Goal: Task Accomplishment & Management: Complete application form

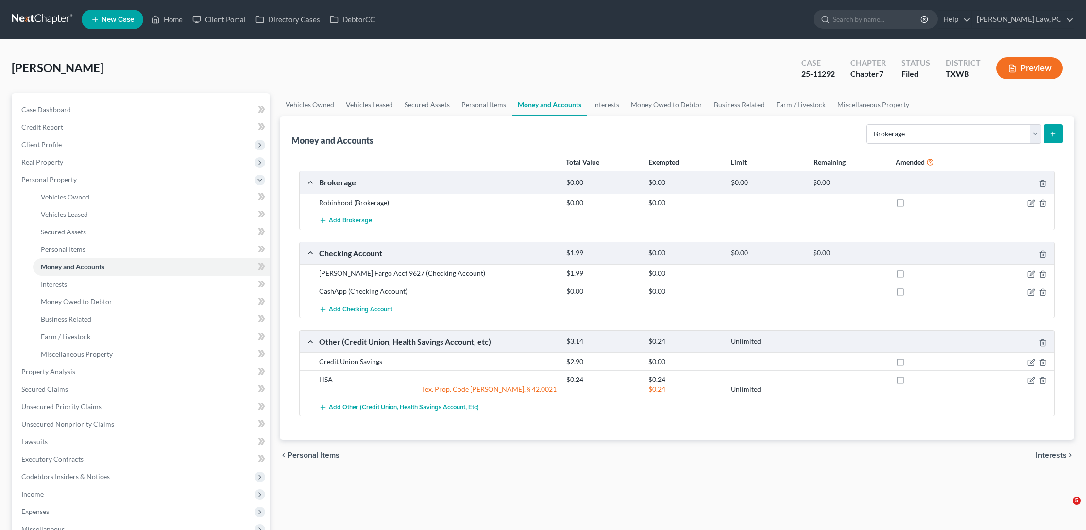
select select "brokerage"
click at [34, 18] on link at bounding box center [43, 19] width 62 height 17
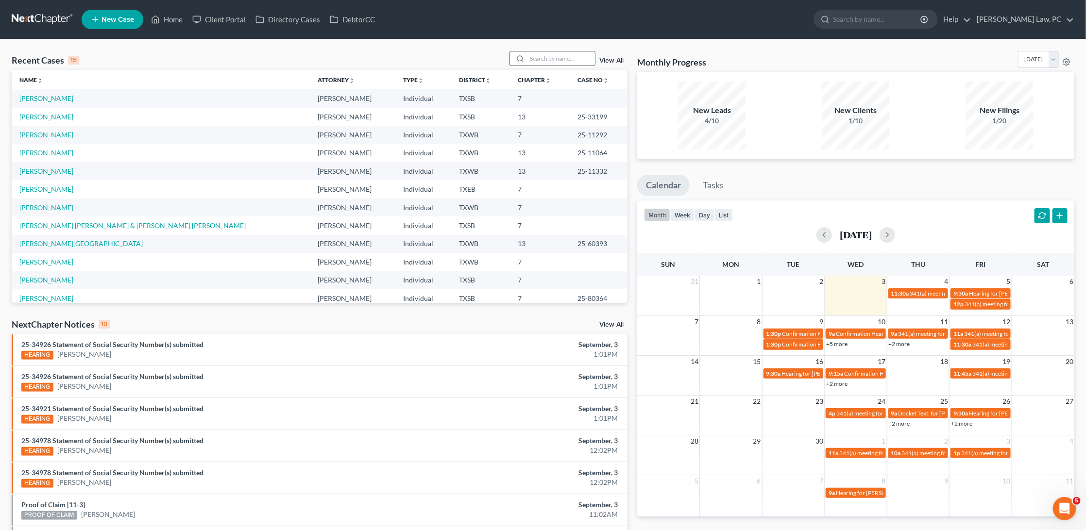
click at [556, 56] on input "search" at bounding box center [561, 58] width 68 height 14
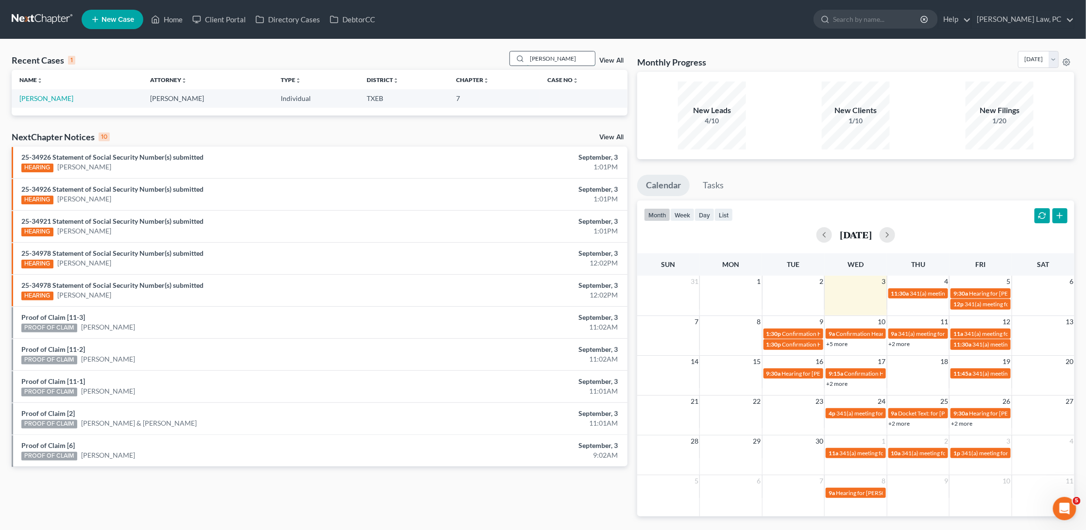
type input "Kate"
drag, startPoint x: 556, startPoint y: 56, endPoint x: 43, endPoint y: 96, distance: 514.6
click at [43, 96] on link "Katoch, Vikramjit" at bounding box center [46, 98] width 54 height 8
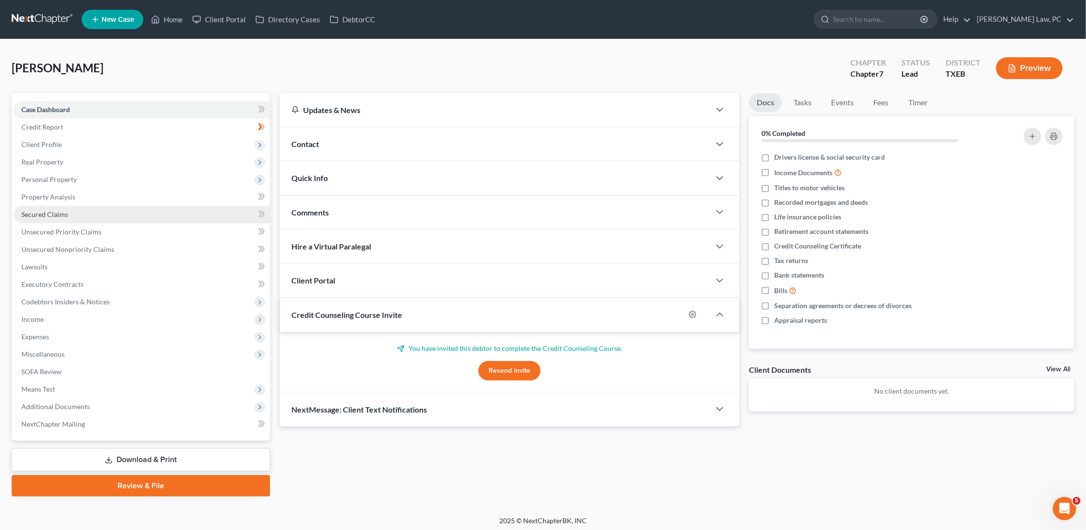
click at [62, 213] on span "Secured Claims" at bounding box center [44, 214] width 47 height 8
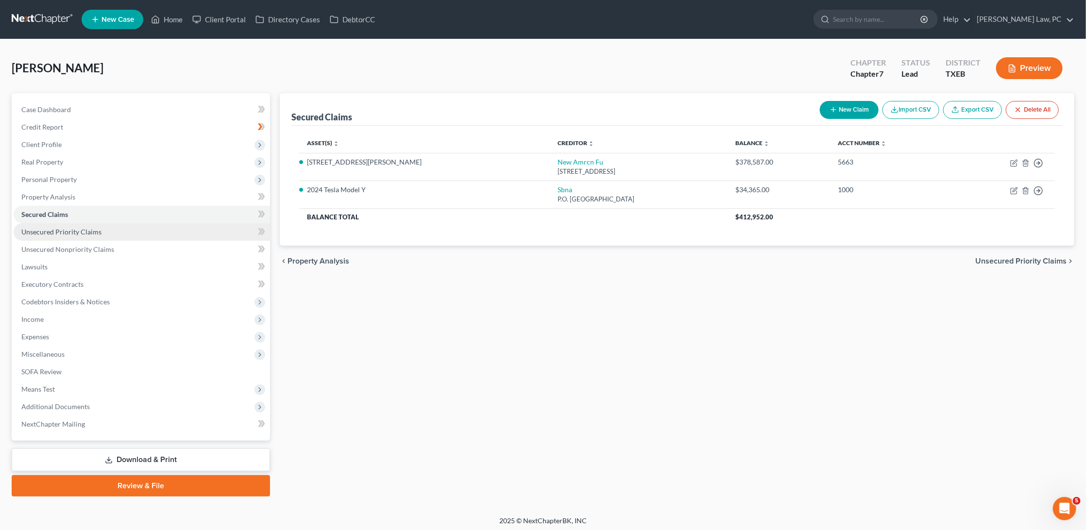
click at [60, 232] on link "Unsecured Priority Claims" at bounding box center [142, 231] width 256 height 17
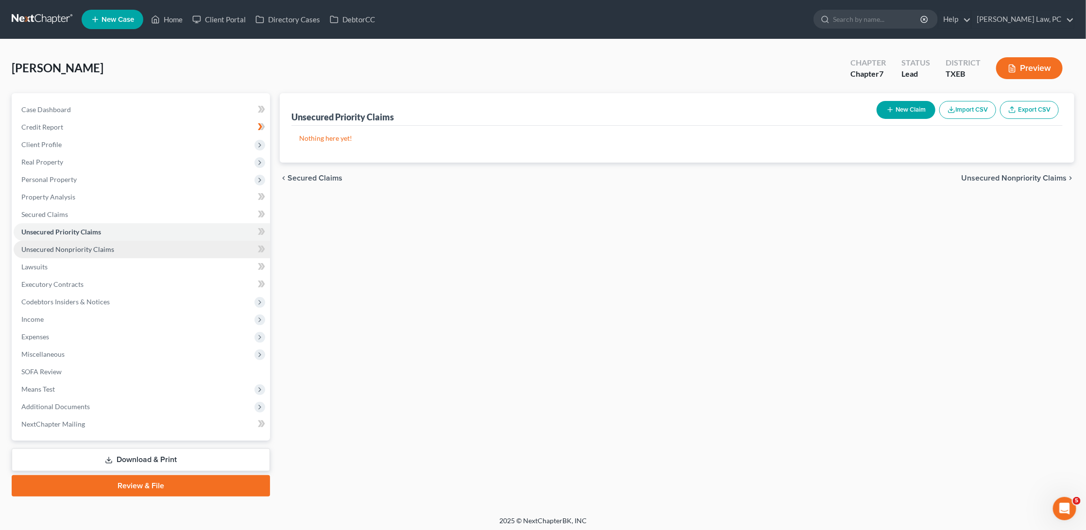
click at [64, 245] on span "Unsecured Nonpriority Claims" at bounding box center [67, 249] width 93 height 8
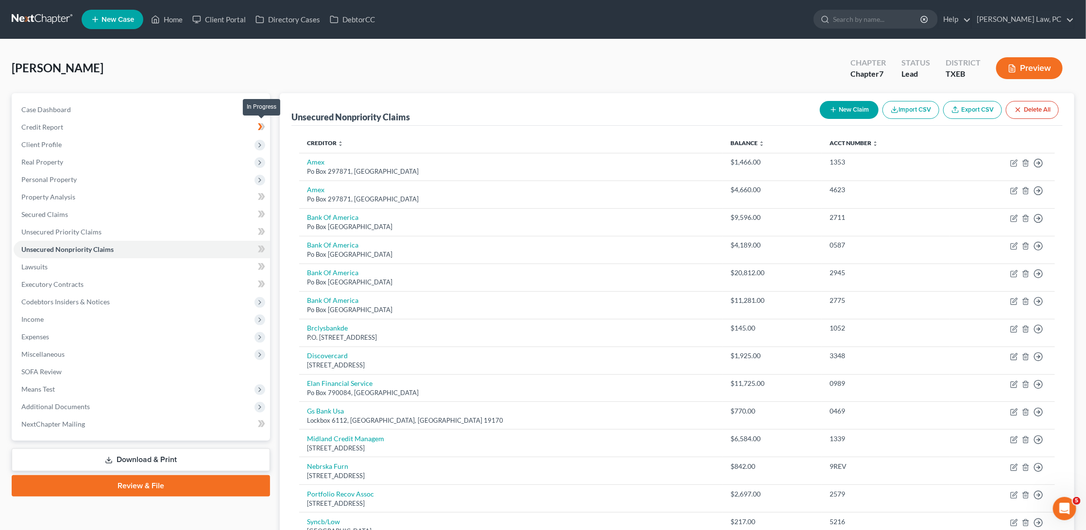
click at [259, 124] on icon at bounding box center [261, 127] width 7 height 12
click at [320, 75] on div "Katoch, Vikramjit Upgraded Chapter Chapter 7 Status Lead District TXEB Preview" at bounding box center [543, 72] width 1063 height 42
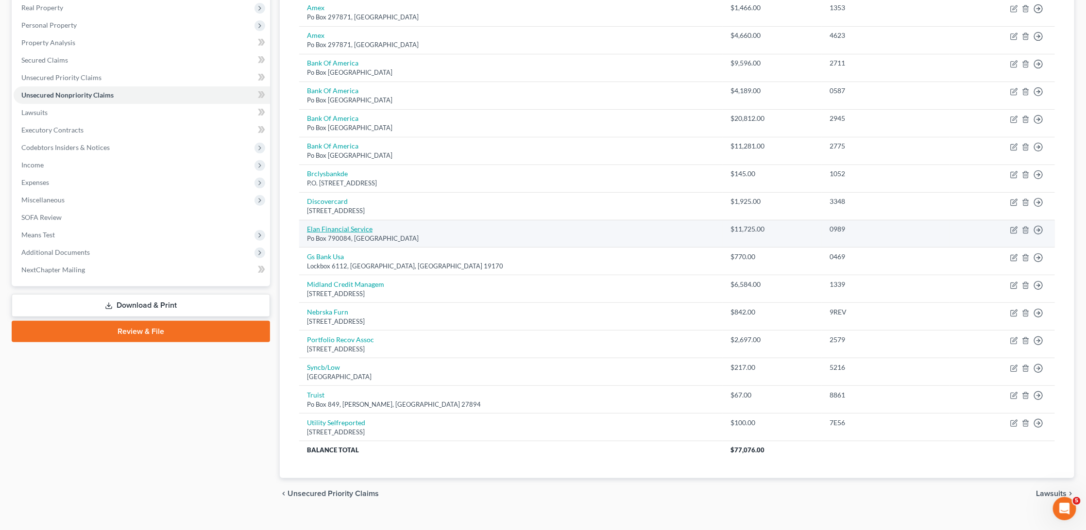
scroll to position [154, 0]
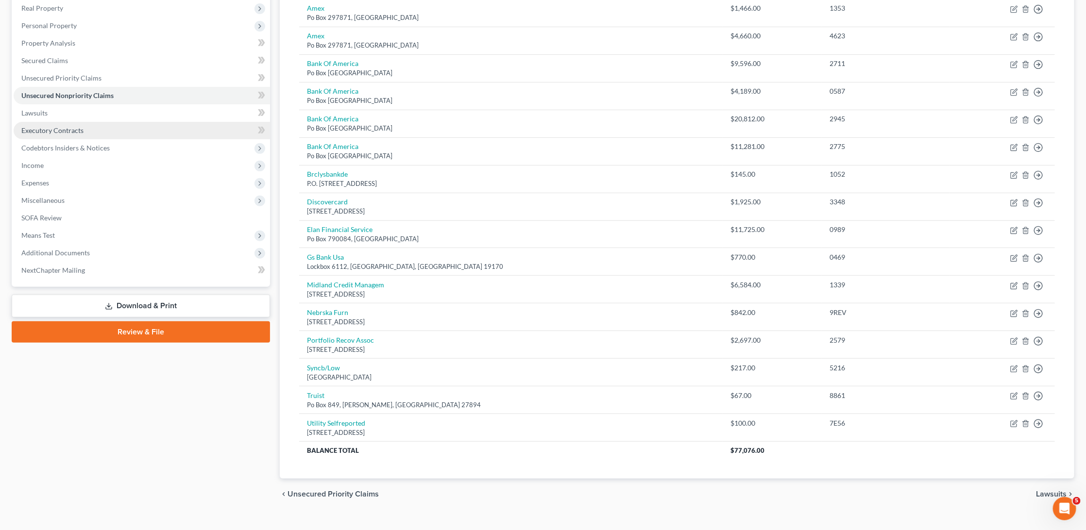
click at [58, 126] on span "Executory Contracts" at bounding box center [52, 130] width 62 height 8
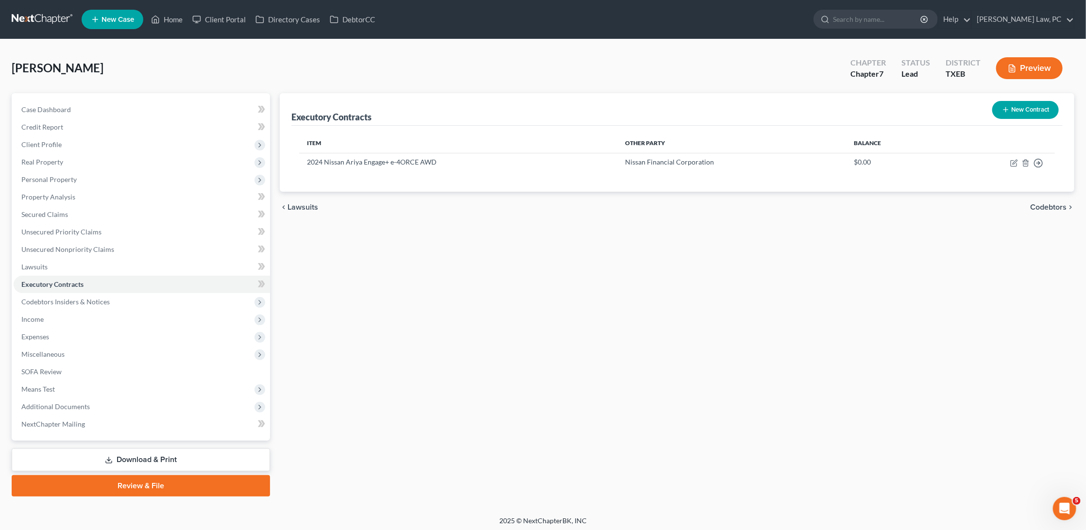
click at [1015, 111] on button "New Contract" at bounding box center [1025, 110] width 67 height 18
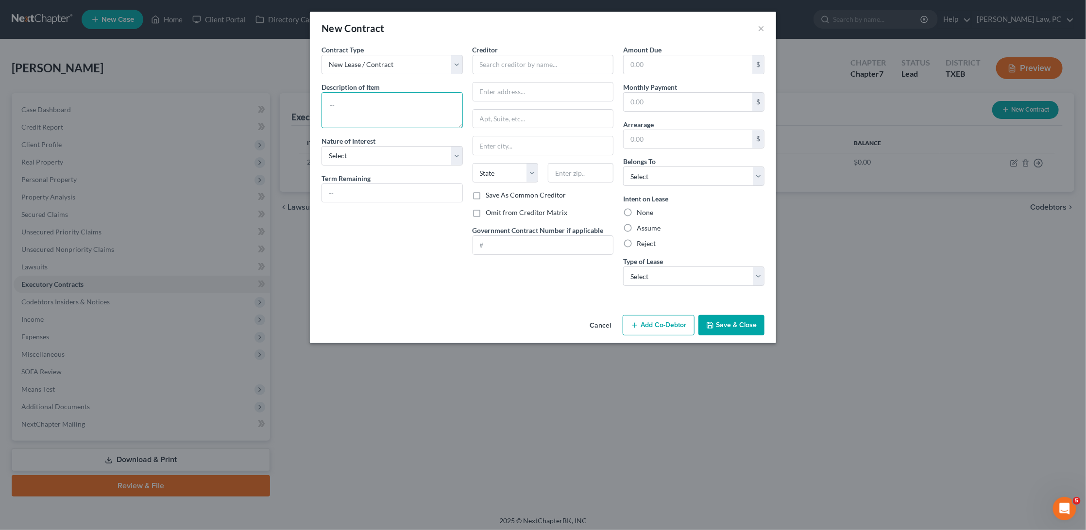
click at [410, 115] on textarea at bounding box center [392, 110] width 141 height 36
type textarea "Neon Kitten Lease"
select select "3"
click at [559, 58] on input "text" at bounding box center [543, 64] width 141 height 19
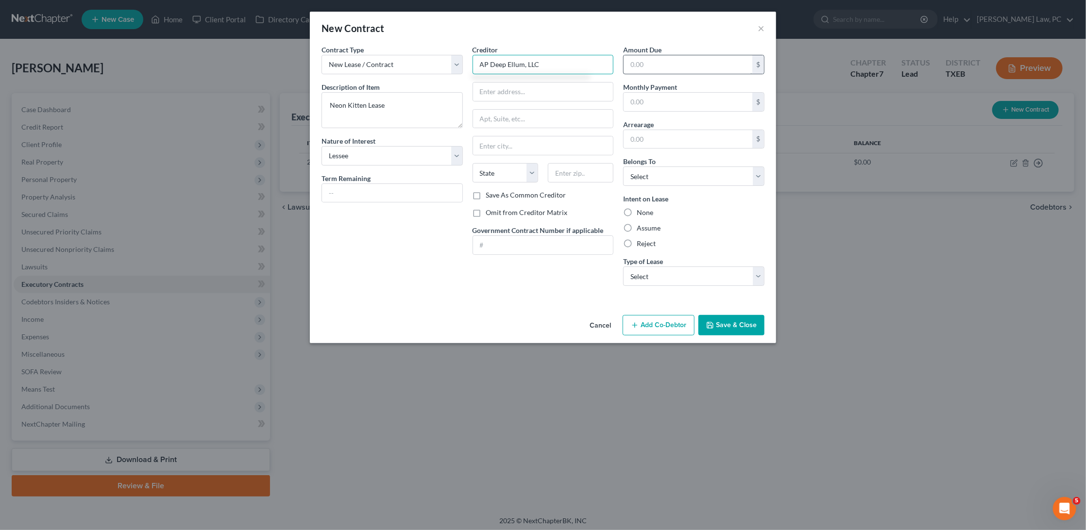
type input "AP Deep Ellum, LLC"
click at [659, 64] on input "text" at bounding box center [688, 64] width 129 height 18
type input "150,000"
type input "1616 Camden Road"
type input "Suite 210"
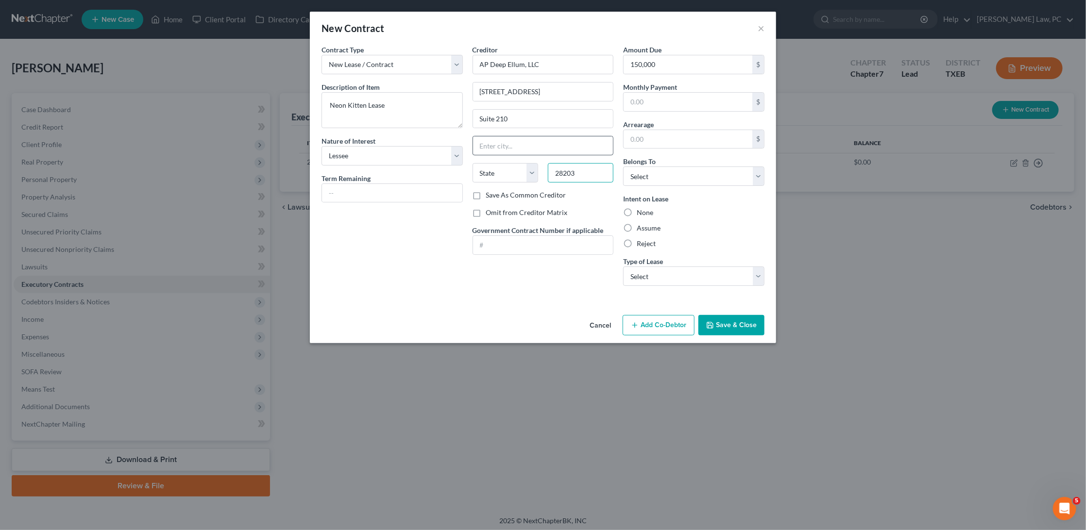
type input "28203"
type input "Charlotte"
select select "28"
select select "0"
click at [637, 239] on label "Reject" at bounding box center [646, 244] width 19 height 10
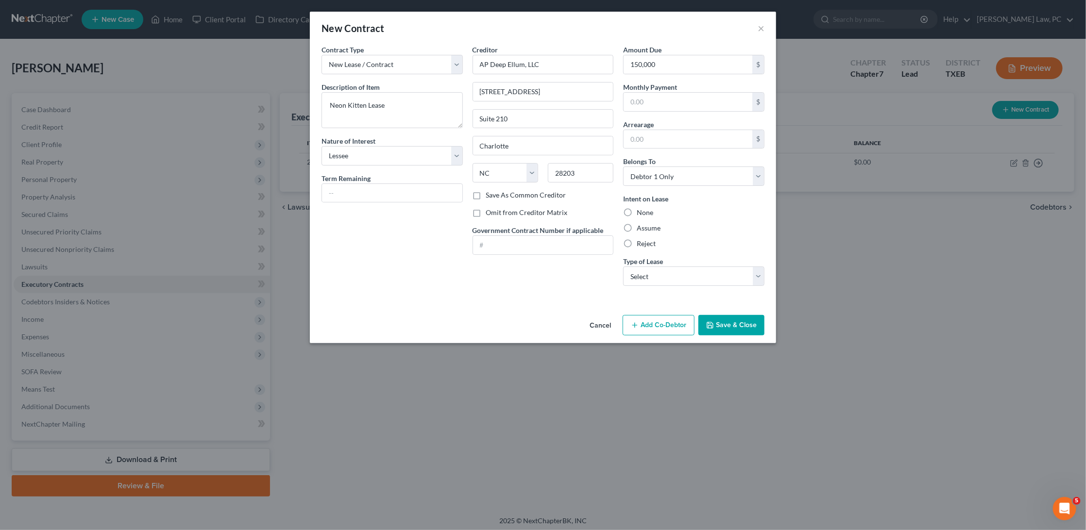
click at [641, 239] on input "Reject" at bounding box center [644, 242] width 6 height 6
radio input "true"
select select "0"
click at [637, 208] on label "None" at bounding box center [645, 213] width 17 height 10
click at [641, 208] on input "None" at bounding box center [644, 211] width 6 height 6
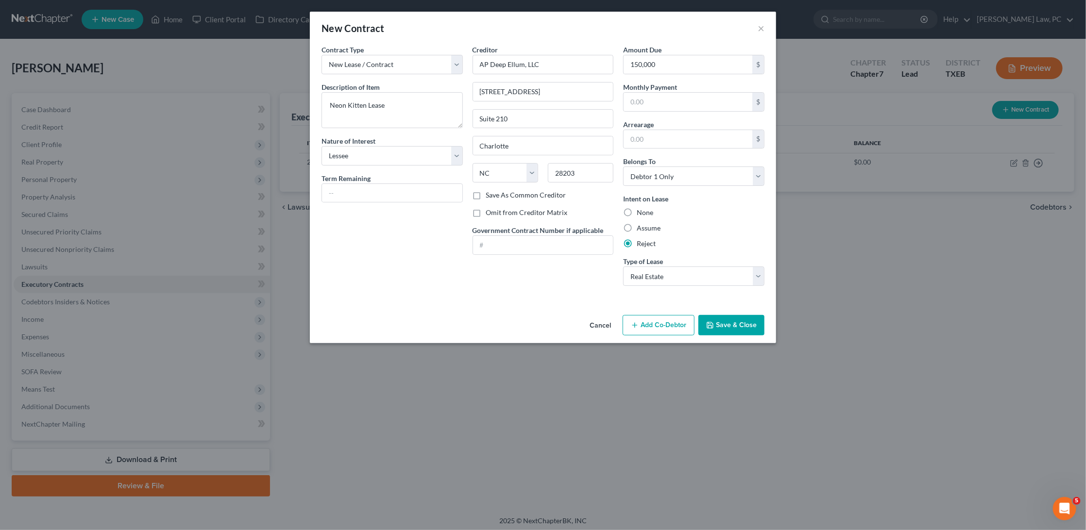
radio input "true"
click at [734, 324] on button "Save & Close" at bounding box center [732, 325] width 66 height 20
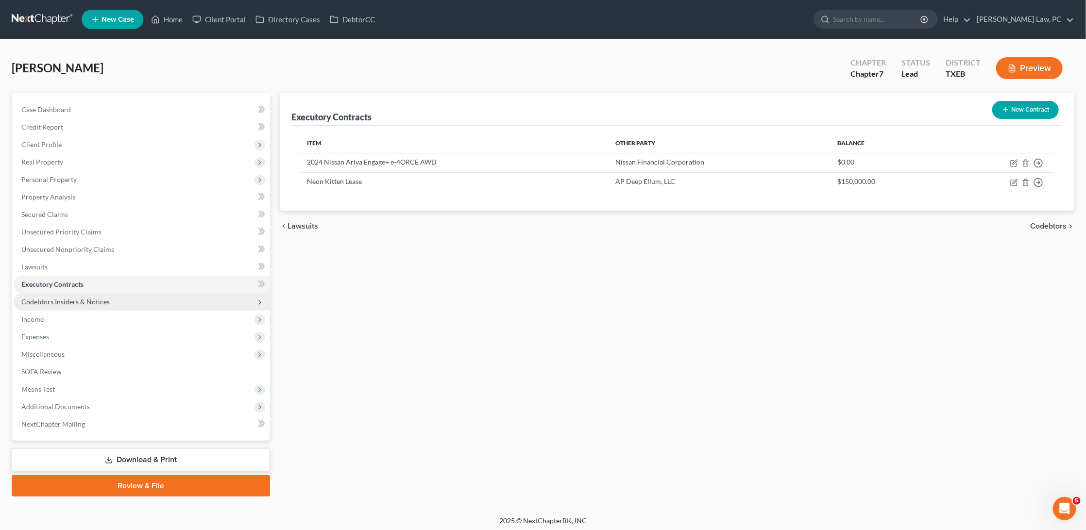
click at [201, 297] on span "Codebtors Insiders & Notices" at bounding box center [142, 301] width 256 height 17
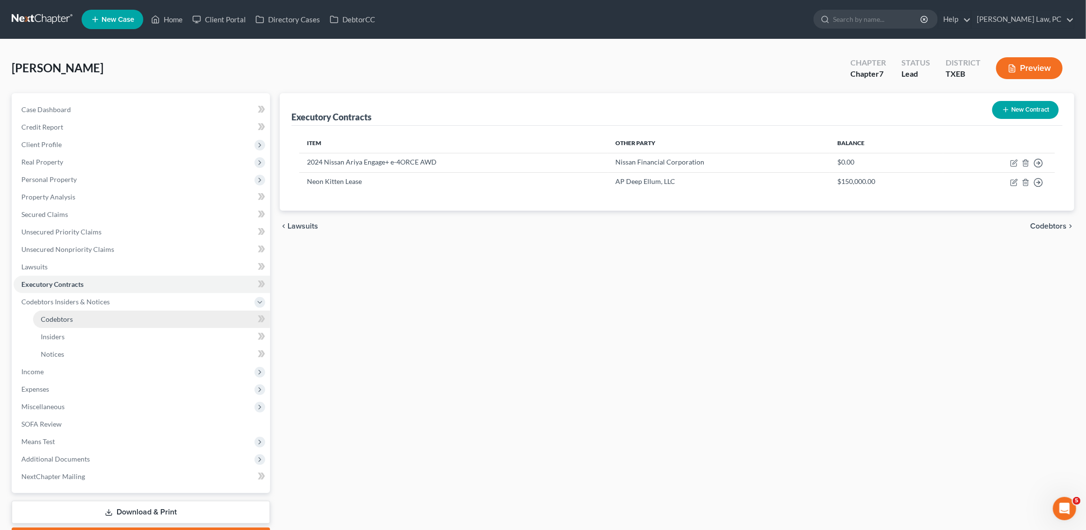
click at [137, 315] on link "Codebtors" at bounding box center [151, 319] width 237 height 17
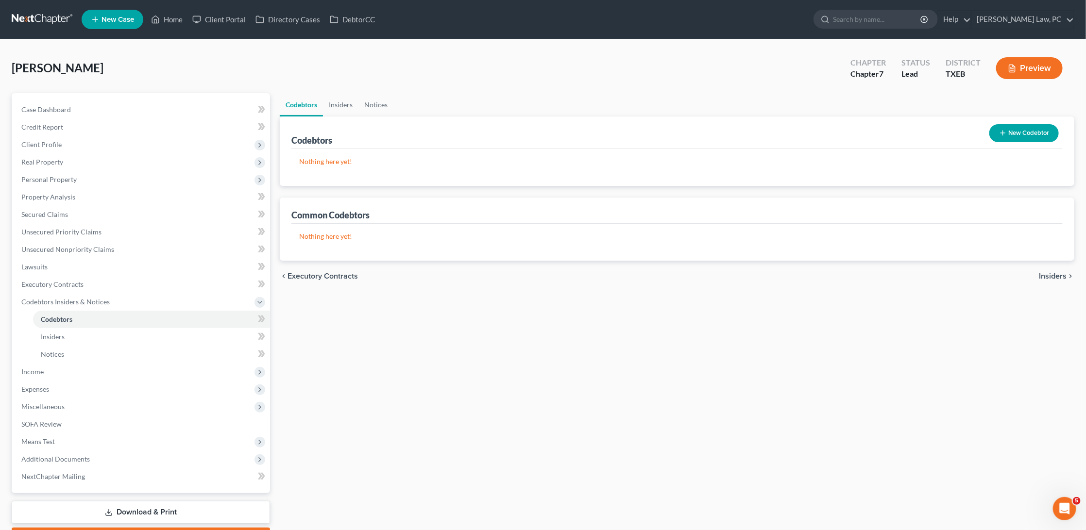
click at [1018, 131] on button "New Codebtor" at bounding box center [1024, 133] width 69 height 18
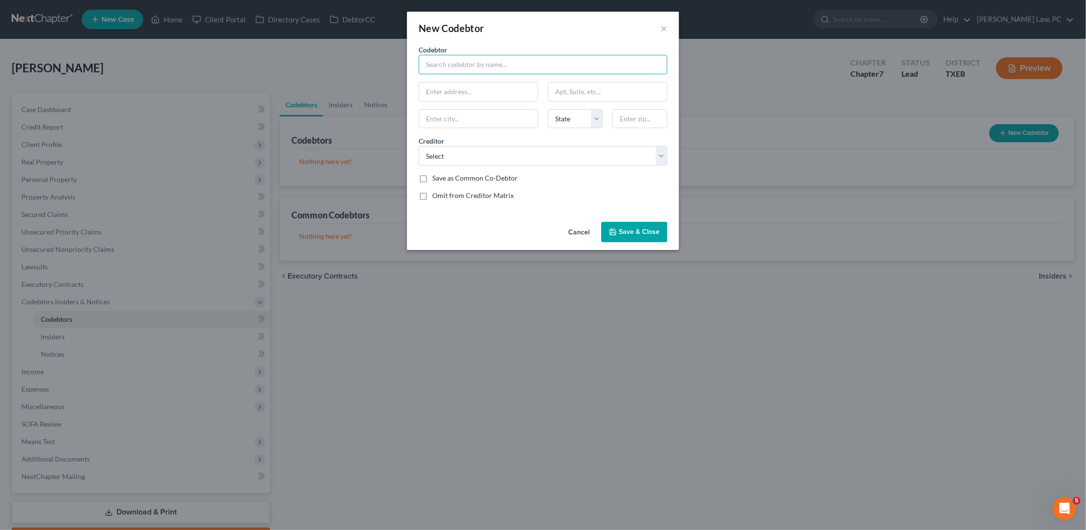
click at [546, 64] on input "text" at bounding box center [543, 64] width 249 height 19
type input "Bhuvanesh Khanna"
type input "3501 Ross Ave"
click at [624, 119] on input "text" at bounding box center [640, 118] width 55 height 19
type input "75204"
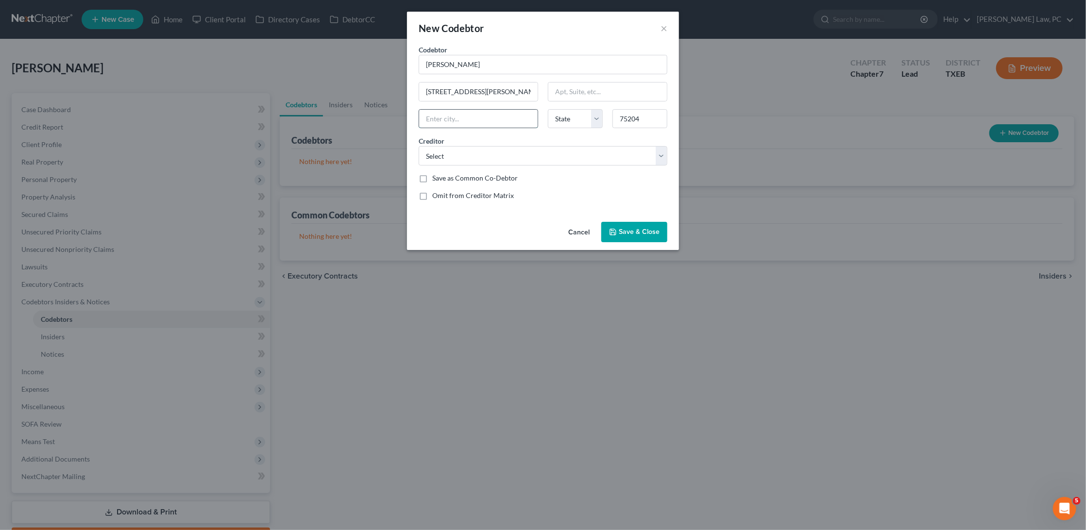
type input "Dallas"
select select "45"
click at [622, 228] on span "Save & Close" at bounding box center [639, 232] width 41 height 8
click at [661, 27] on button "×" at bounding box center [664, 28] width 7 height 12
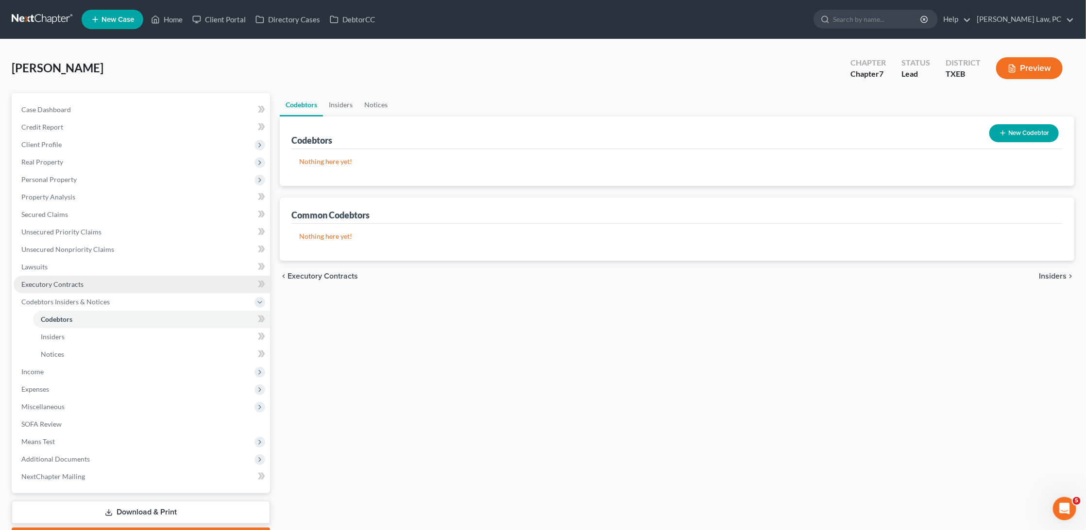
click at [93, 286] on link "Executory Contracts" at bounding box center [142, 284] width 256 height 17
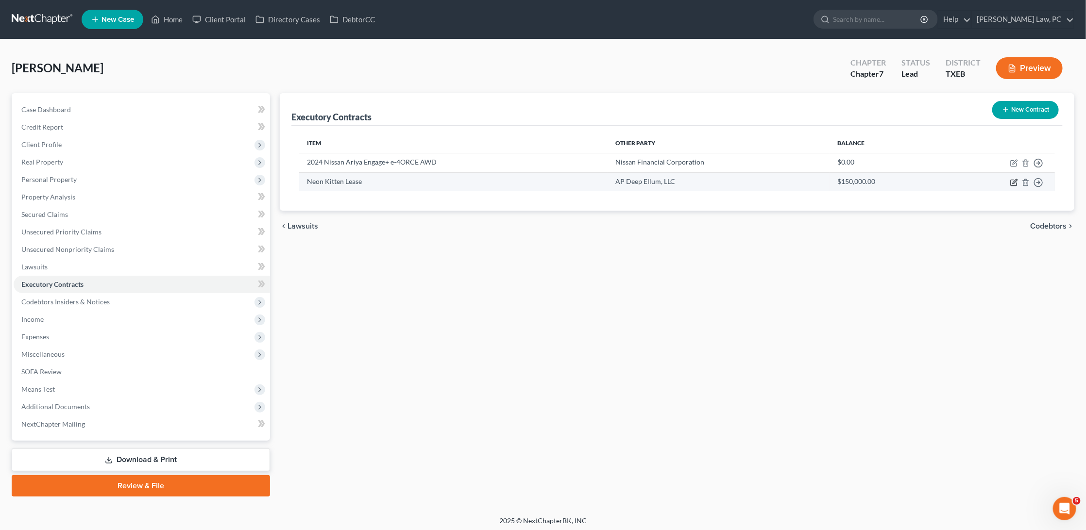
click at [1014, 180] on icon "button" at bounding box center [1014, 183] width 8 height 8
select select "3"
select select "28"
select select "0"
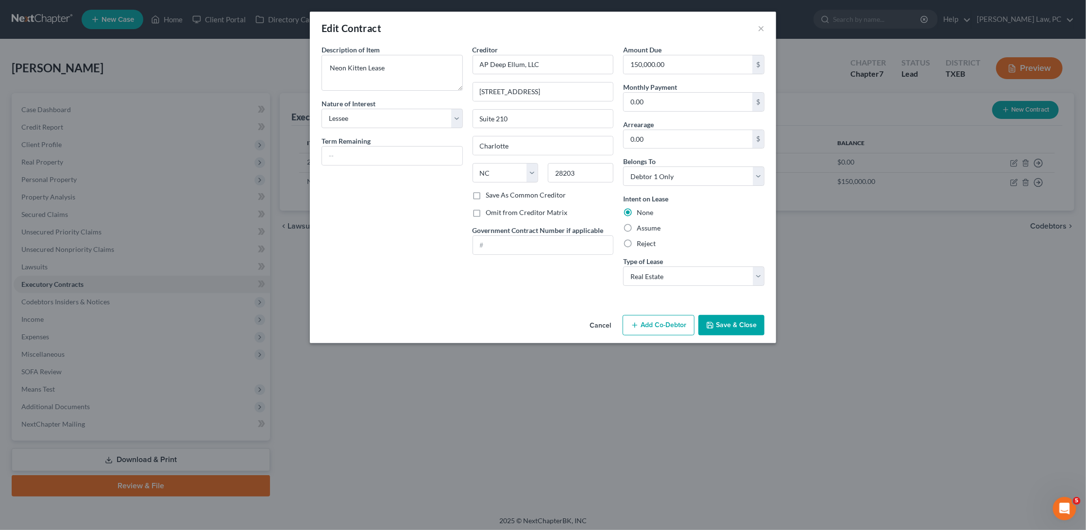
click at [486, 190] on label "Save As Common Creditor" at bounding box center [526, 195] width 80 height 10
click at [490, 190] on input "Save As Common Creditor" at bounding box center [493, 193] width 6 height 6
checkbox input "true"
click at [738, 320] on button "Save & Close" at bounding box center [732, 325] width 66 height 20
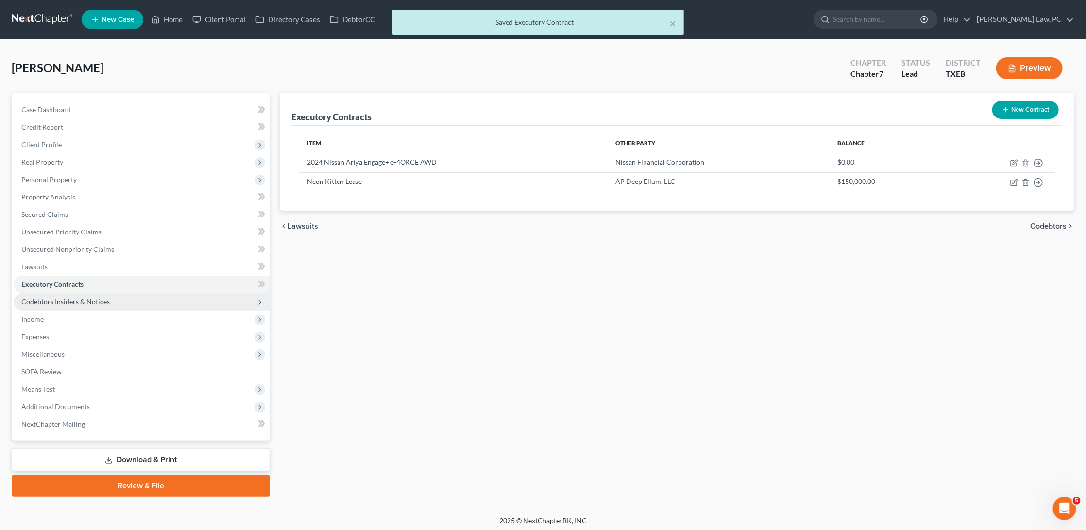
click at [164, 300] on span "Codebtors Insiders & Notices" at bounding box center [142, 301] width 256 height 17
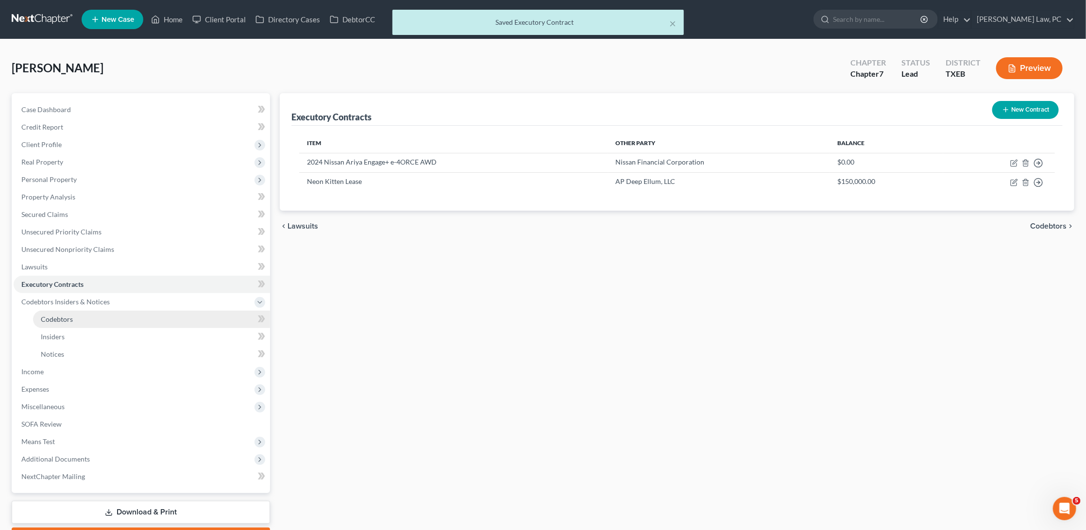
click at [159, 311] on link "Codebtors" at bounding box center [151, 319] width 237 height 17
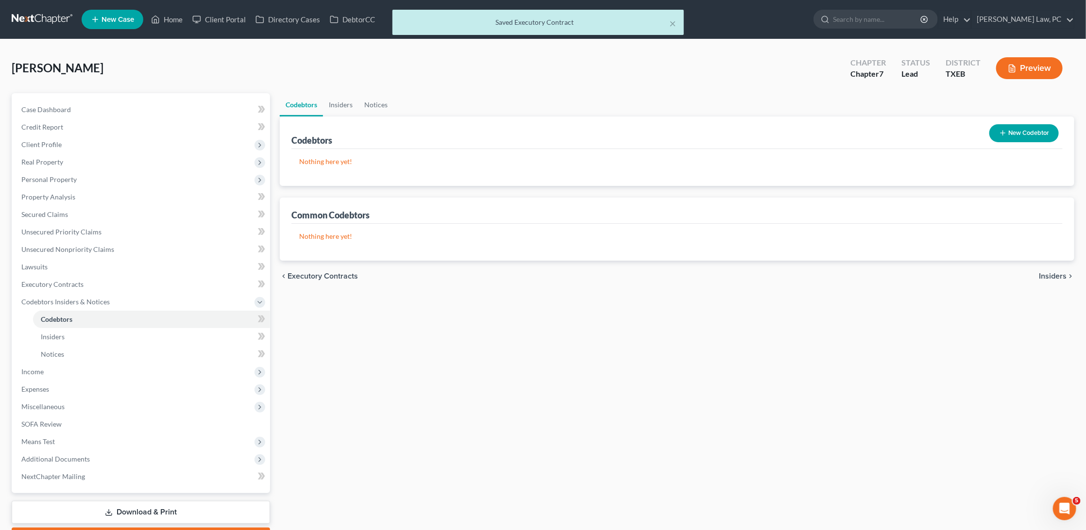
click at [1024, 125] on button "New Codebtor" at bounding box center [1024, 133] width 69 height 18
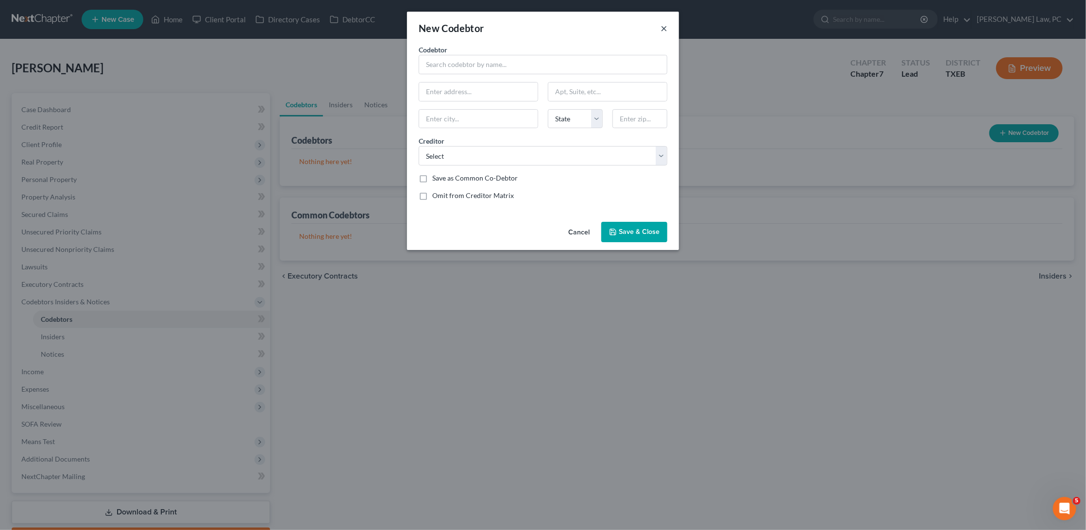
click at [663, 27] on button "×" at bounding box center [664, 28] width 7 height 12
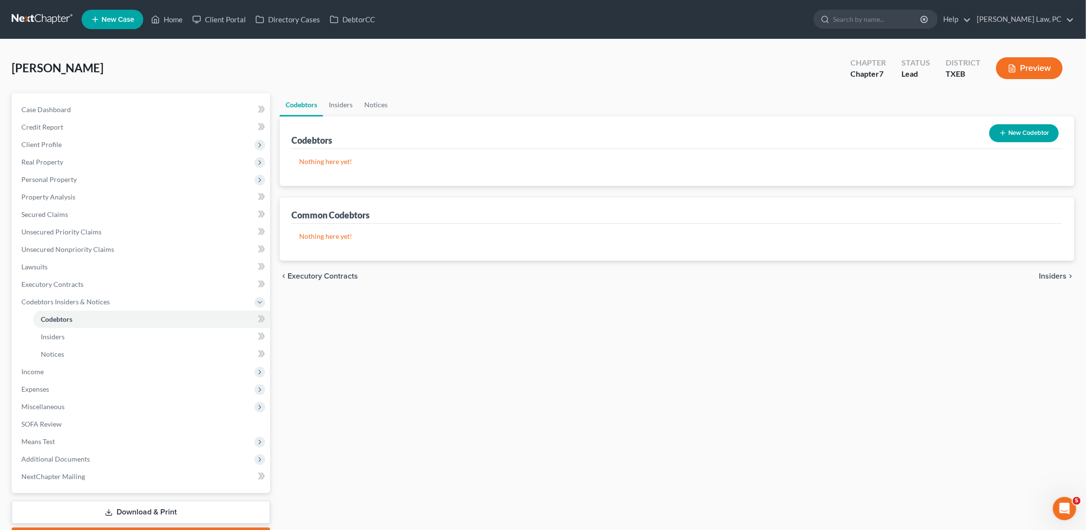
click at [1015, 135] on button "New Codebtor" at bounding box center [1024, 133] width 69 height 18
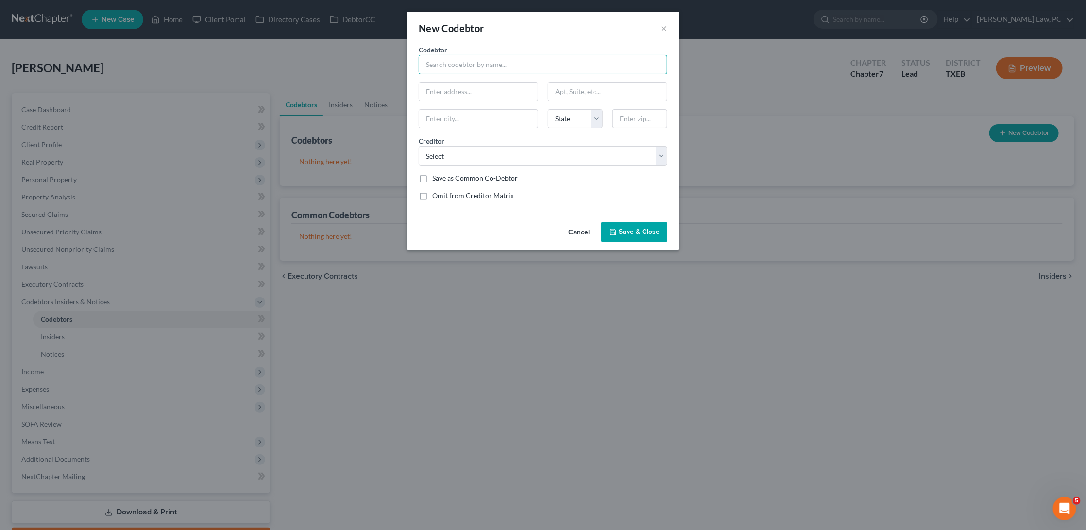
click at [591, 64] on input "text" at bounding box center [543, 64] width 249 height 19
click at [666, 28] on button "×" at bounding box center [664, 28] width 7 height 12
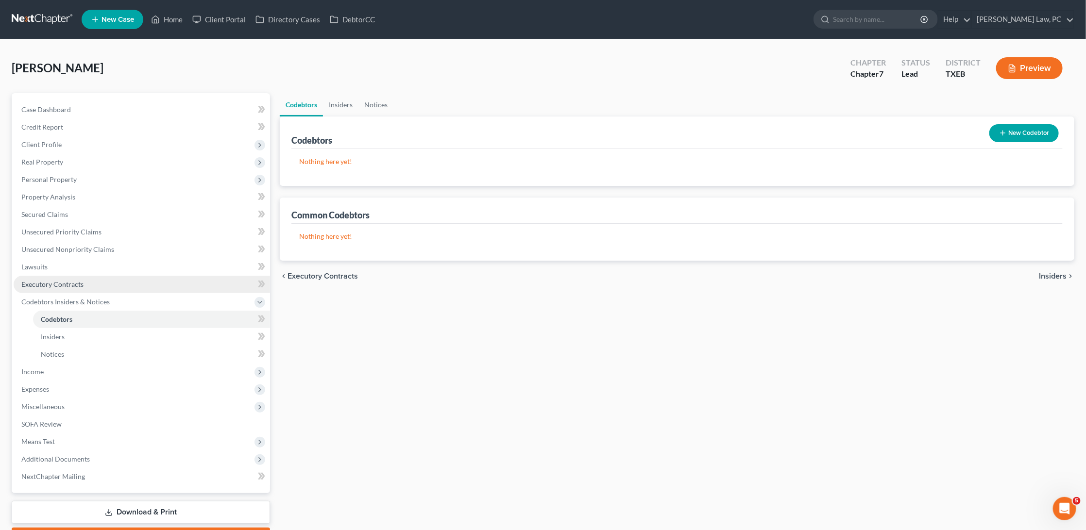
click at [57, 280] on span "Executory Contracts" at bounding box center [52, 284] width 62 height 8
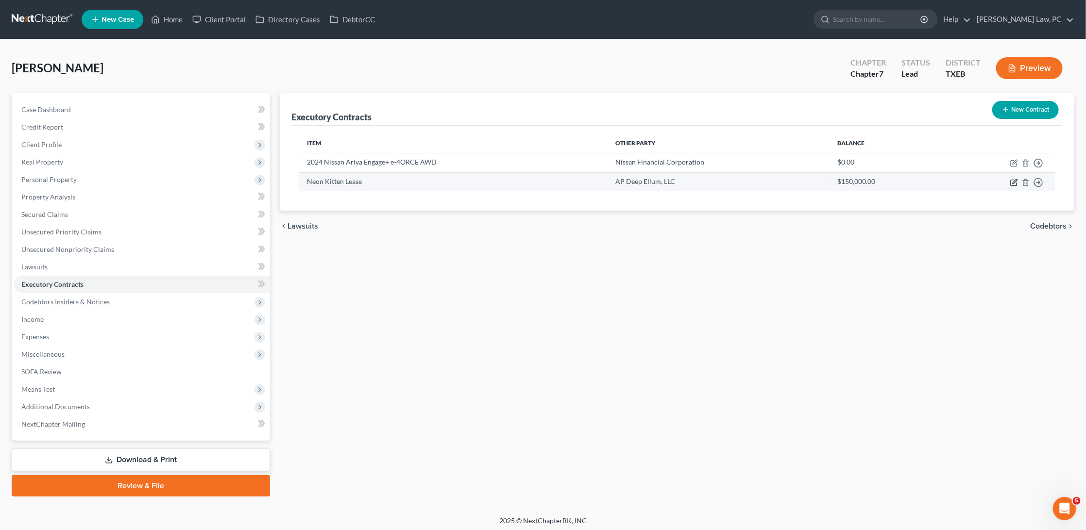
click at [1015, 181] on icon "button" at bounding box center [1014, 183] width 8 height 8
select select "3"
select select "28"
select select "0"
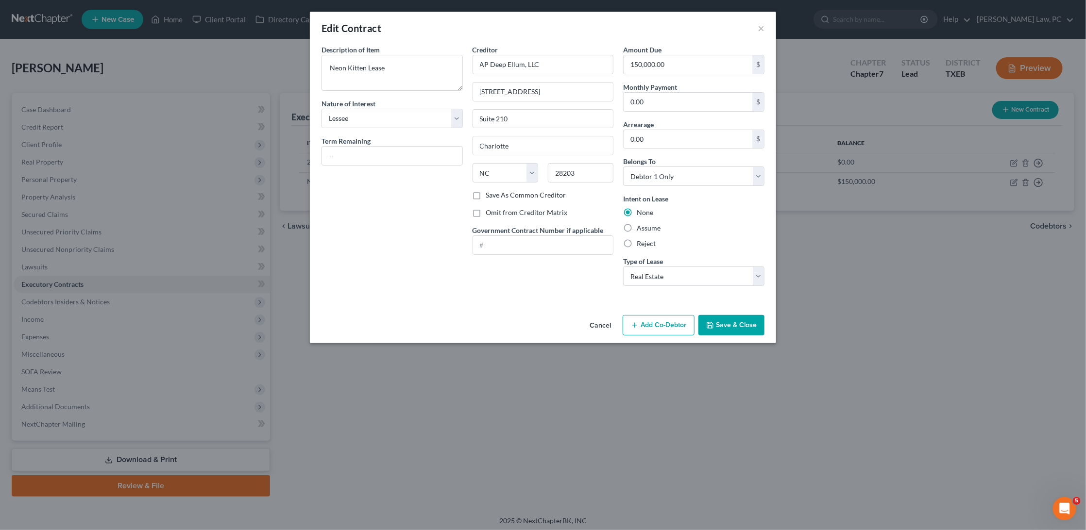
click at [486, 193] on label "Save As Common Creditor" at bounding box center [526, 195] width 80 height 10
click at [490, 193] on input "Save As Common Creditor" at bounding box center [493, 193] width 6 height 6
checkbox input "true"
click at [744, 318] on button "Save & Close" at bounding box center [732, 325] width 66 height 20
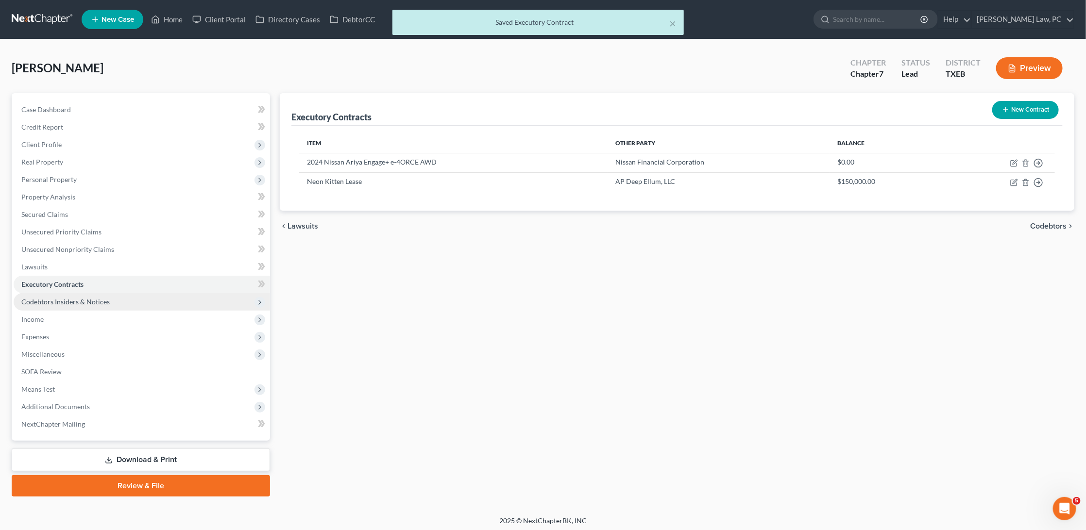
click at [127, 296] on span "Codebtors Insiders & Notices" at bounding box center [142, 301] width 256 height 17
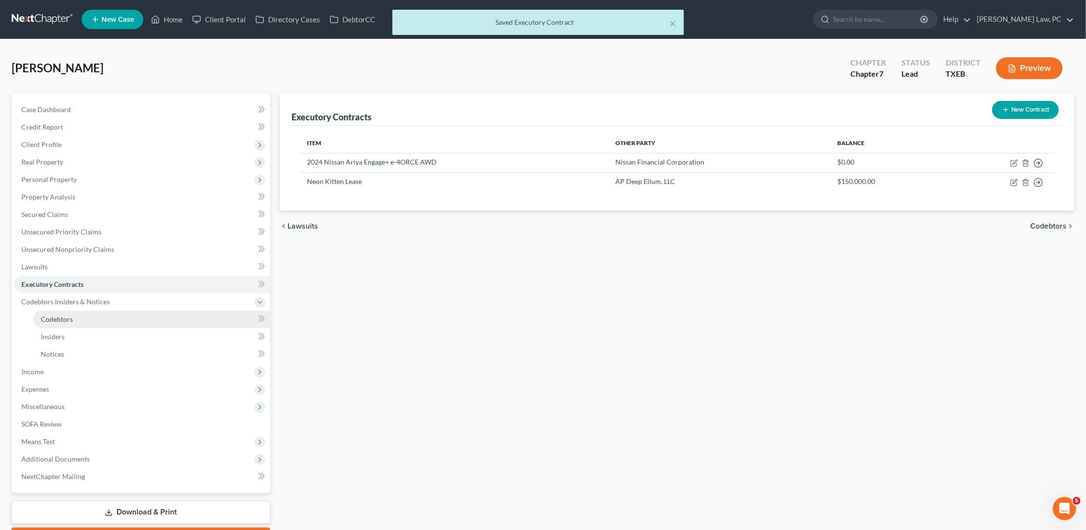
click at [224, 312] on link "Codebtors" at bounding box center [151, 319] width 237 height 17
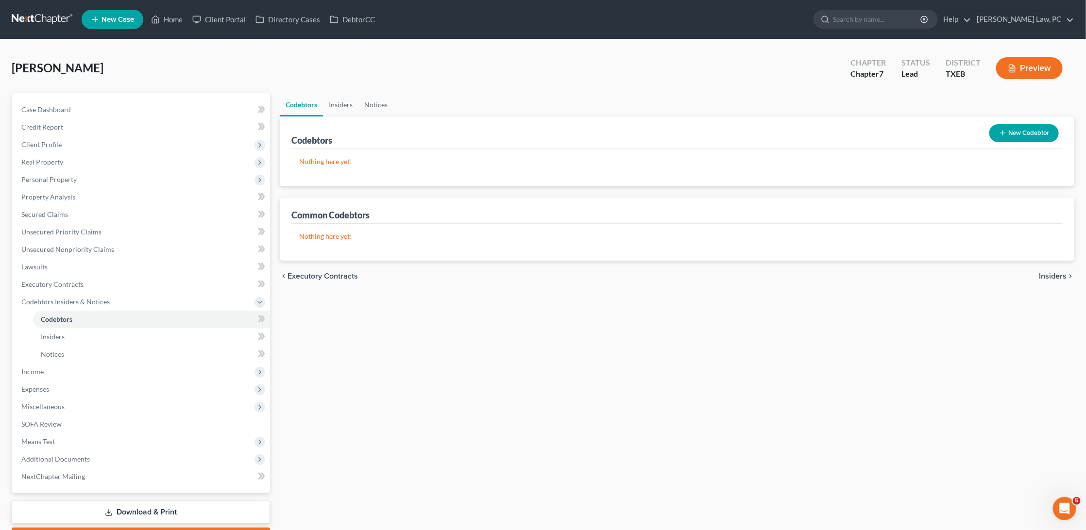
click at [1031, 134] on button "New Codebtor" at bounding box center [1024, 133] width 69 height 18
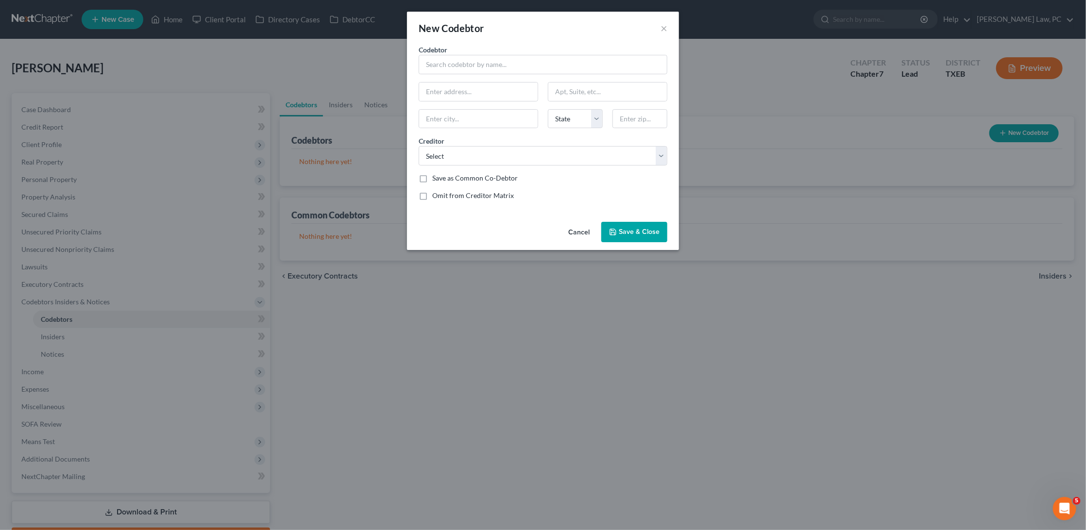
click at [658, 28] on div "New Codebtor ×" at bounding box center [543, 28] width 272 height 33
click at [86, 292] on div "New Codebtor × Codebtor * Codebtor * State AL AK AR AZ CA CO CT DE DC FL GA GU …" at bounding box center [543, 265] width 1086 height 530
click at [665, 25] on button "×" at bounding box center [664, 28] width 7 height 12
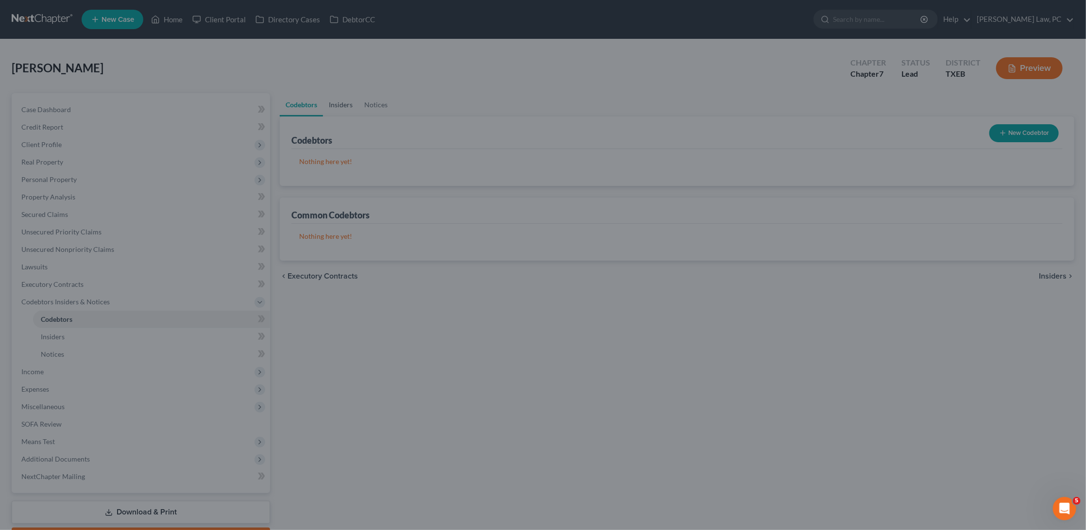
drag, startPoint x: 665, startPoint y: 25, endPoint x: 324, endPoint y: 96, distance: 347.8
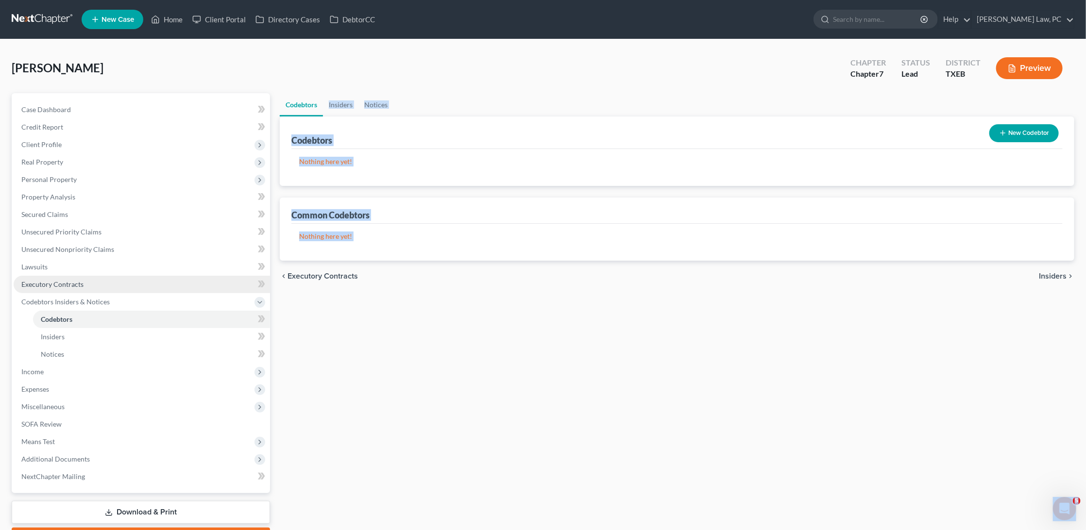
click at [81, 281] on span "Executory Contracts" at bounding box center [52, 284] width 62 height 8
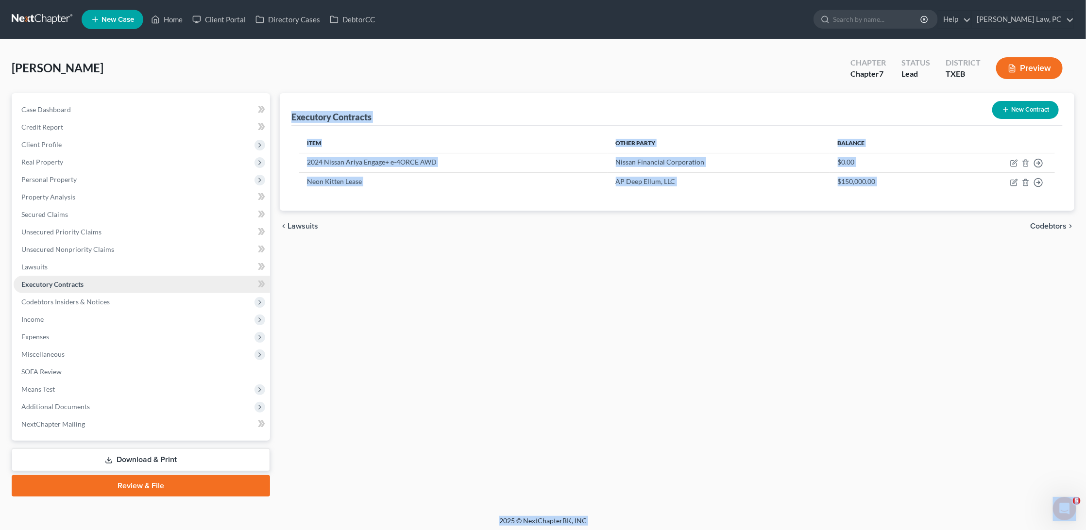
click at [96, 281] on link "Executory Contracts" at bounding box center [142, 284] width 256 height 17
click at [383, 247] on div "Executory Contracts New Contract Item Other Party Balance 2024 Nissan Ariya Eng…" at bounding box center [677, 295] width 804 height 404
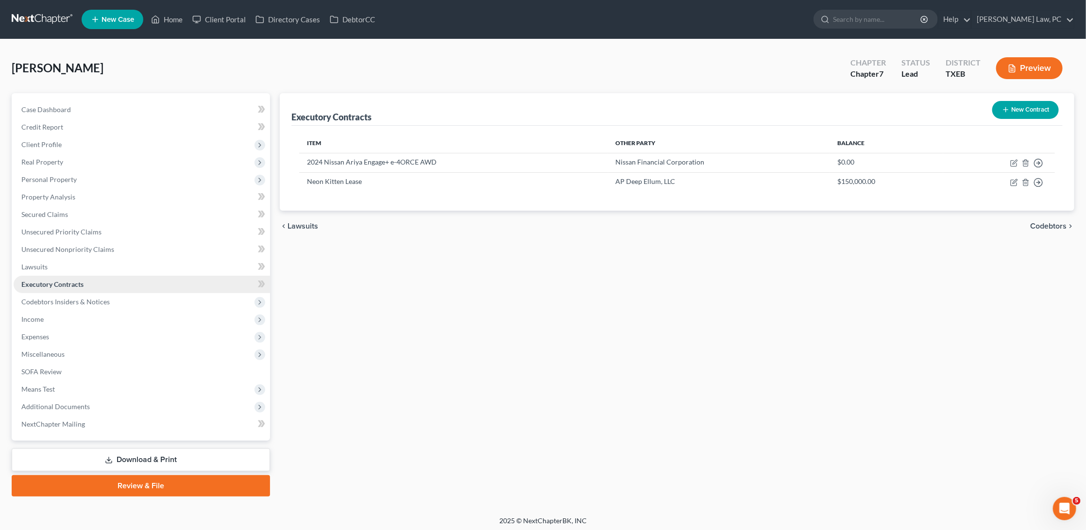
click at [200, 280] on link "Executory Contracts" at bounding box center [142, 284] width 256 height 17
click at [1012, 182] on icon "button" at bounding box center [1014, 183] width 8 height 8
select select "3"
select select "28"
select select "0"
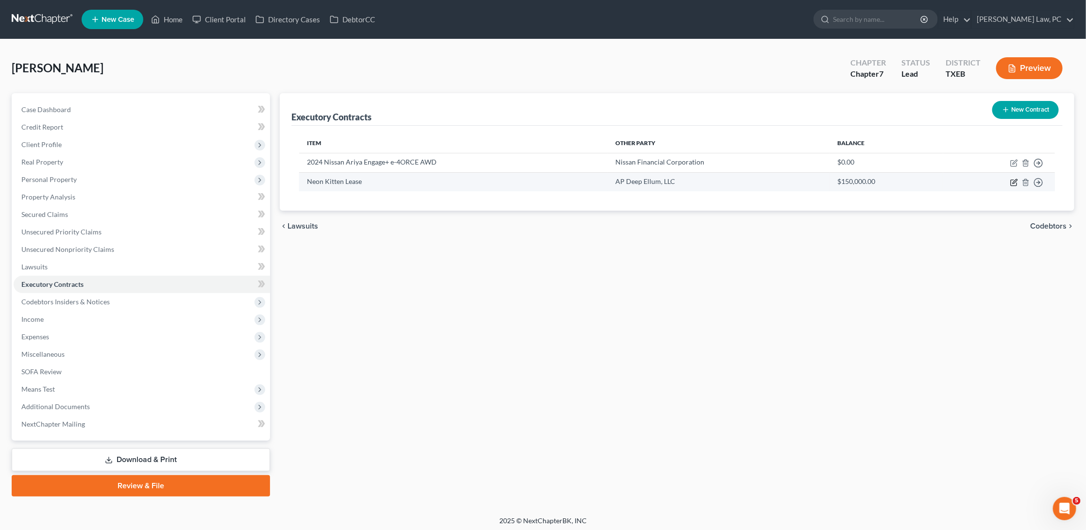
select select "0"
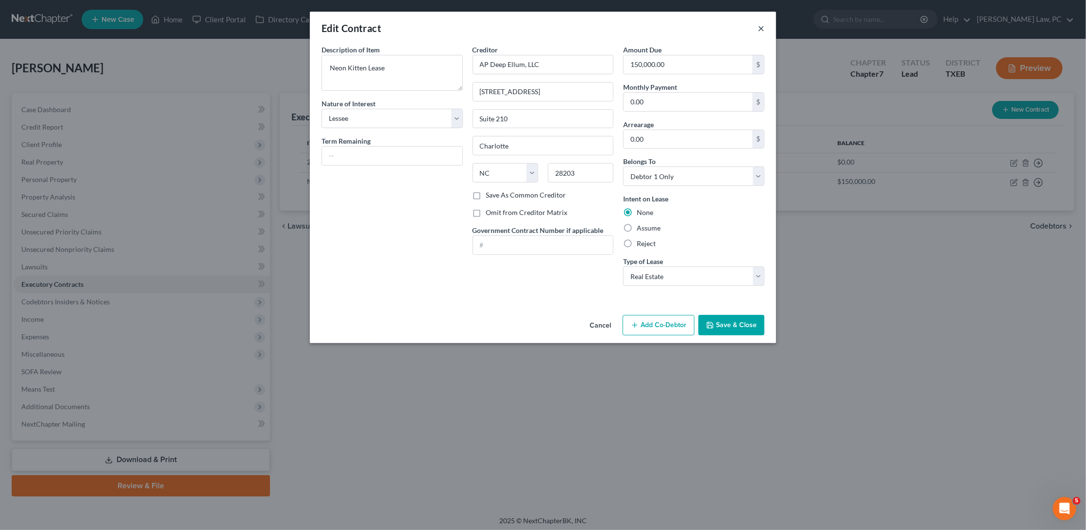
click at [761, 31] on button "×" at bounding box center [761, 28] width 7 height 12
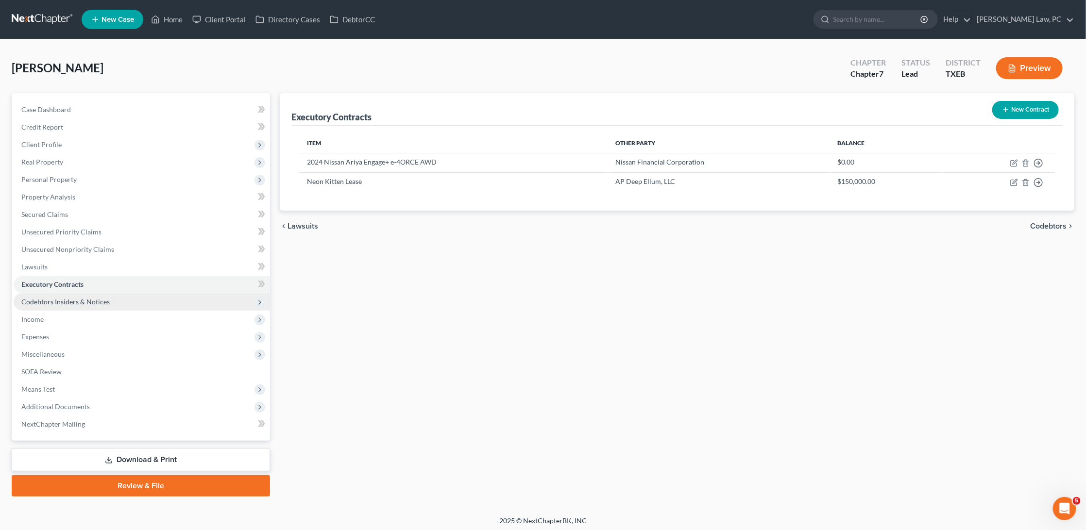
click at [41, 298] on span "Codebtors Insiders & Notices" at bounding box center [65, 302] width 88 height 8
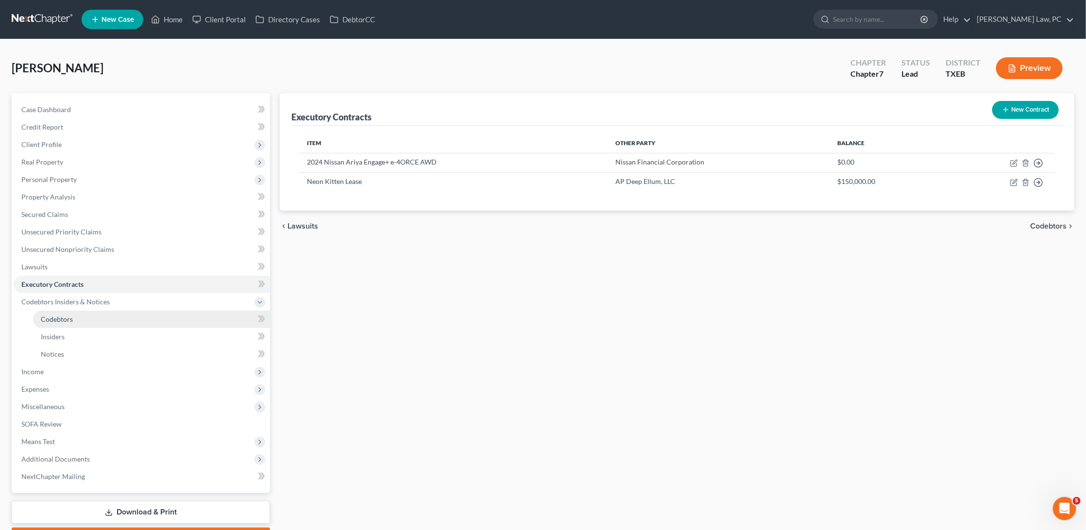
click at [129, 317] on link "Codebtors" at bounding box center [151, 319] width 237 height 17
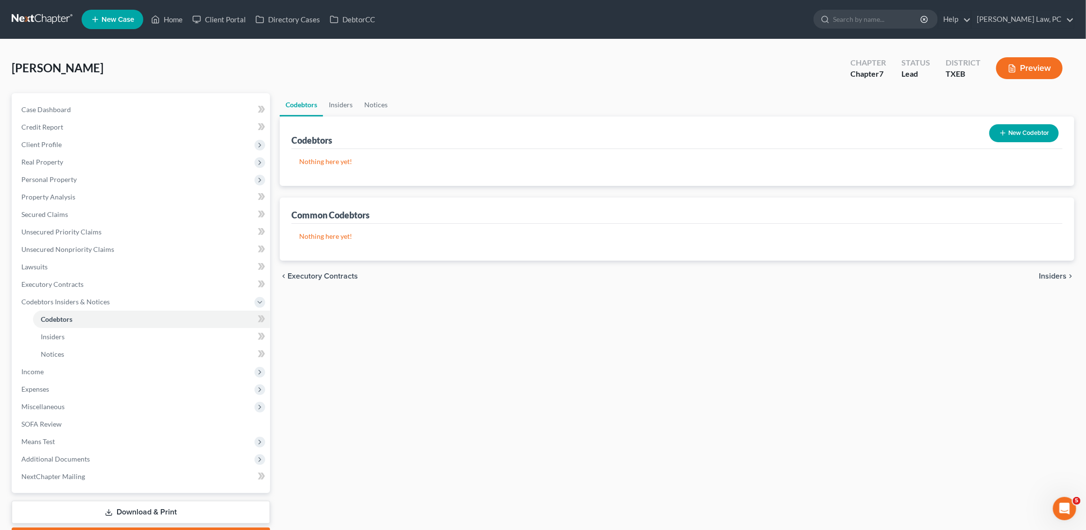
click at [1036, 130] on button "New Codebtor" at bounding box center [1024, 133] width 69 height 18
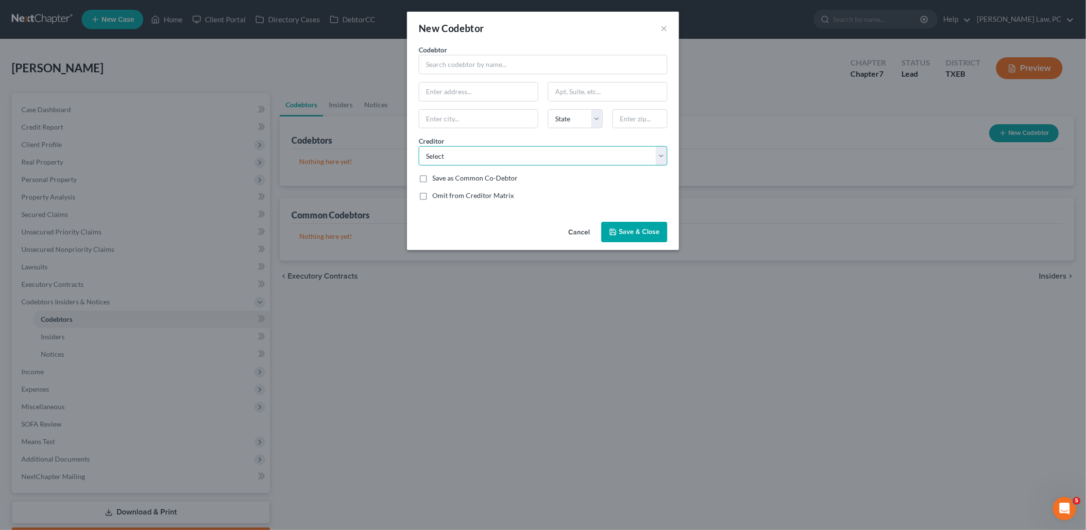
select select "5"
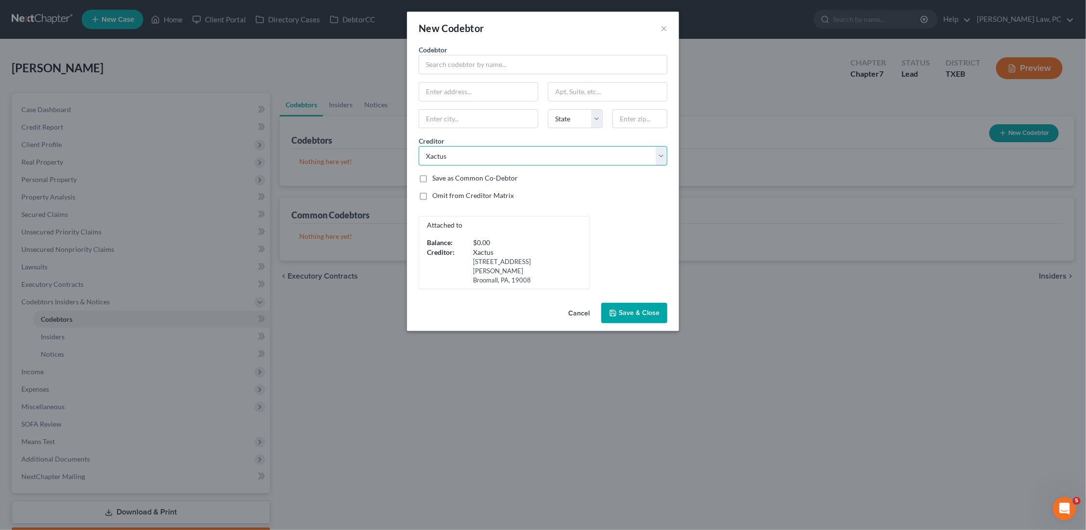
select select
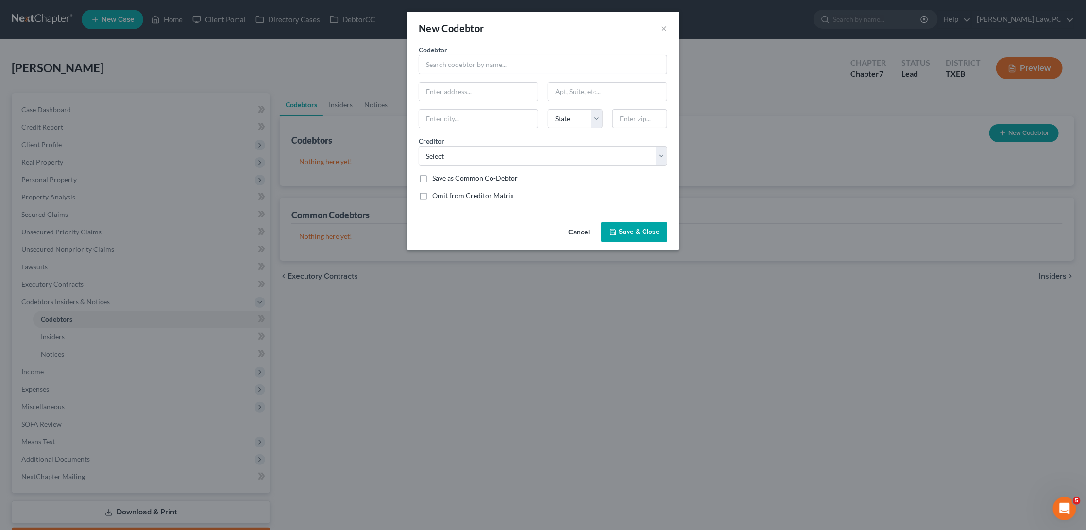
click at [432, 195] on label "Omit from Creditor Matrix" at bounding box center [473, 196] width 82 height 10
click at [436, 195] on input "Omit from Creditor Matrix" at bounding box center [439, 194] width 6 height 6
click at [432, 195] on label "Omit from Creditor Matrix" at bounding box center [473, 196] width 82 height 10
click at [436, 195] on input "Omit from Creditor Matrix" at bounding box center [439, 194] width 6 height 6
checkbox input "false"
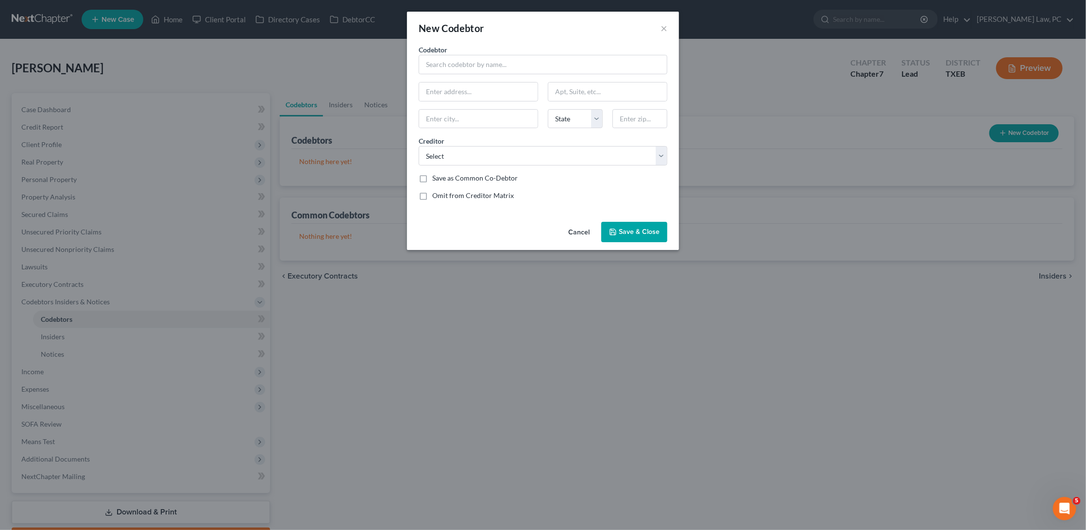
click at [668, 31] on div "New Codebtor ×" at bounding box center [543, 28] width 272 height 33
click at [666, 30] on button "×" at bounding box center [664, 28] width 7 height 12
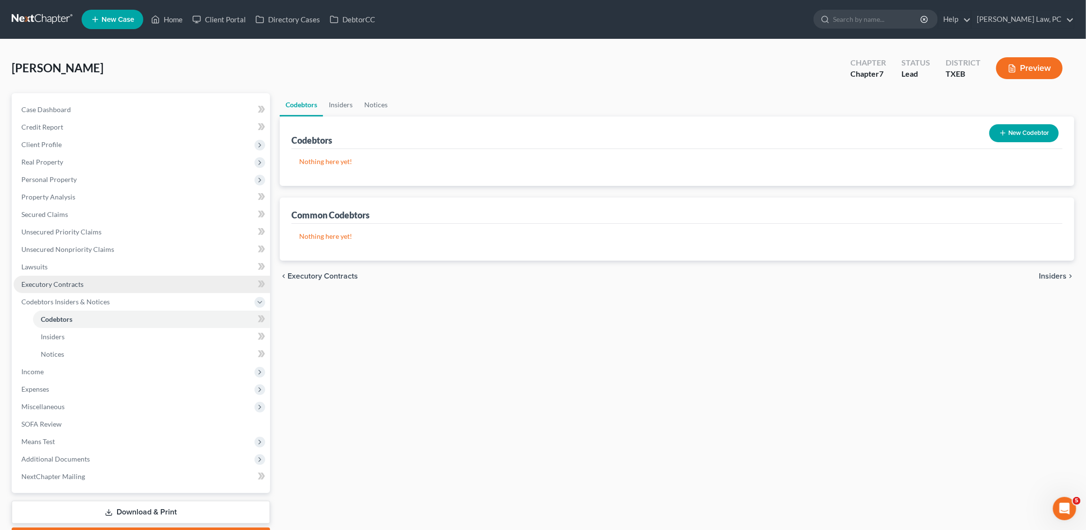
click at [57, 280] on span "Executory Contracts" at bounding box center [52, 284] width 62 height 8
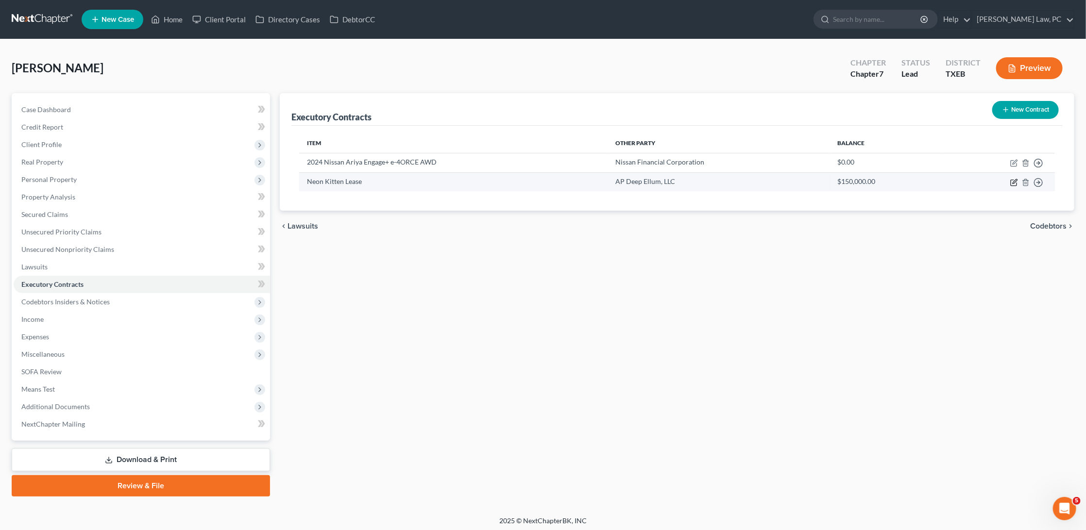
click at [1012, 179] on icon "button" at bounding box center [1014, 183] width 8 height 8
select select "3"
select select "28"
select select "0"
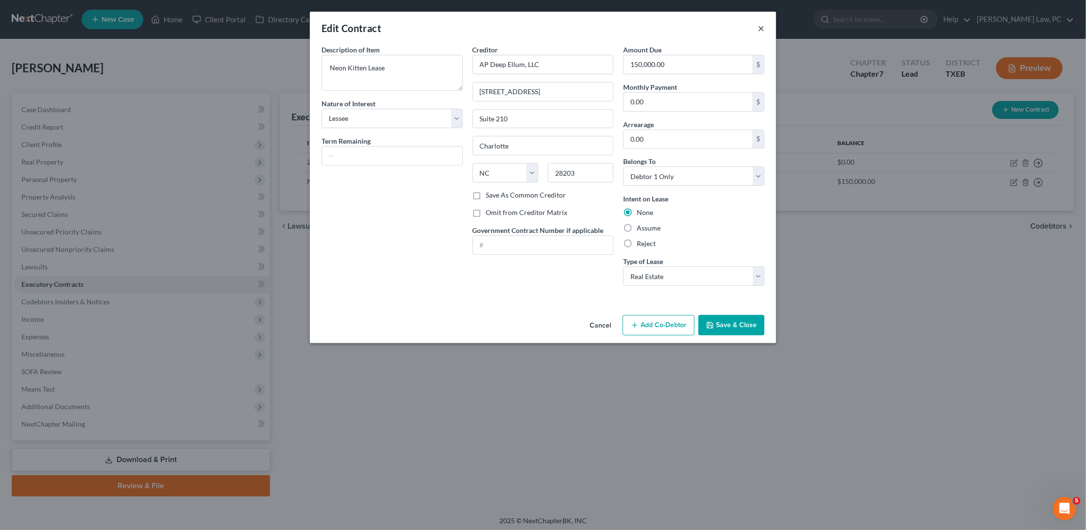
click at [761, 30] on button "×" at bounding box center [761, 28] width 7 height 12
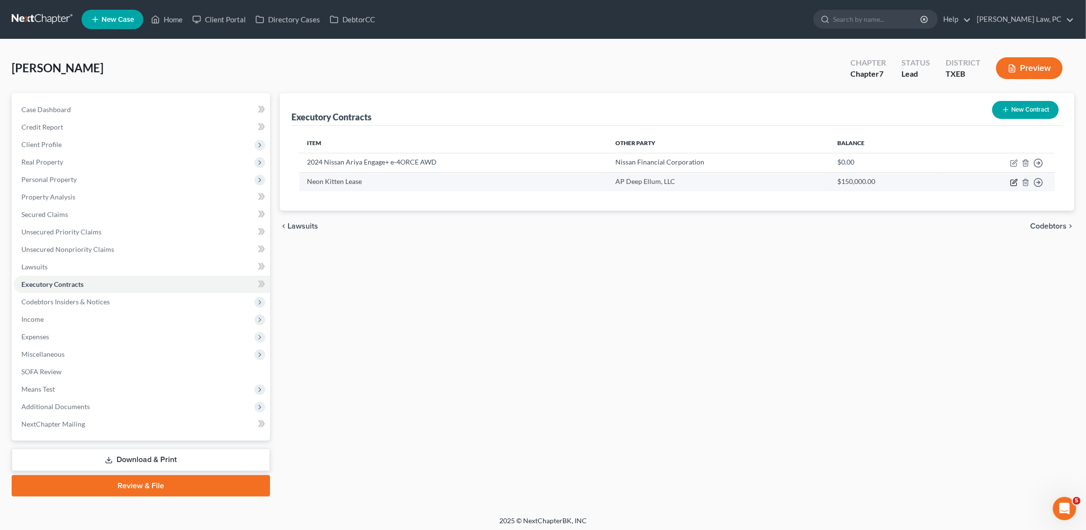
click at [1015, 182] on icon "button" at bounding box center [1014, 183] width 8 height 8
select select "3"
select select "28"
select select "0"
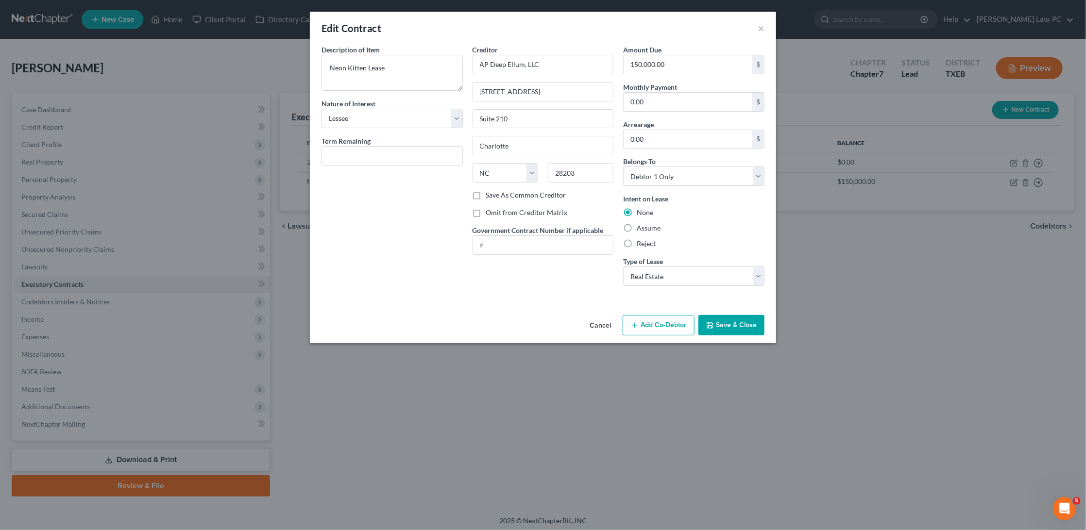
click at [486, 193] on label "Save As Common Creditor" at bounding box center [526, 195] width 80 height 10
click at [490, 193] on input "Save As Common Creditor" at bounding box center [493, 193] width 6 height 6
checkbox input "true"
click at [721, 320] on button "Save & Close" at bounding box center [732, 325] width 66 height 20
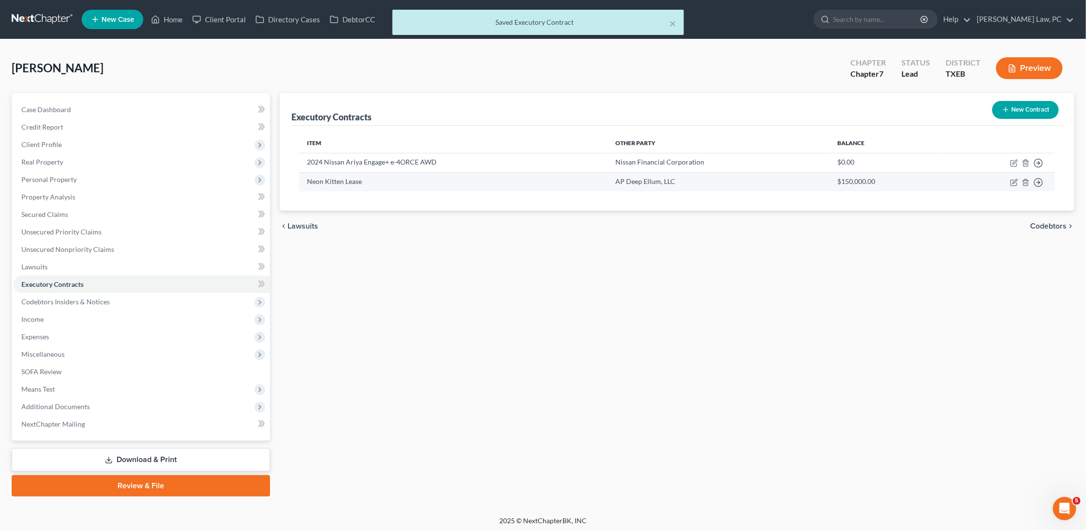
click at [662, 183] on td "AP Deep Ellum, LLC" at bounding box center [719, 181] width 222 height 19
click at [1013, 179] on icon "button" at bounding box center [1014, 183] width 8 height 8
select select "3"
select select "28"
select select "0"
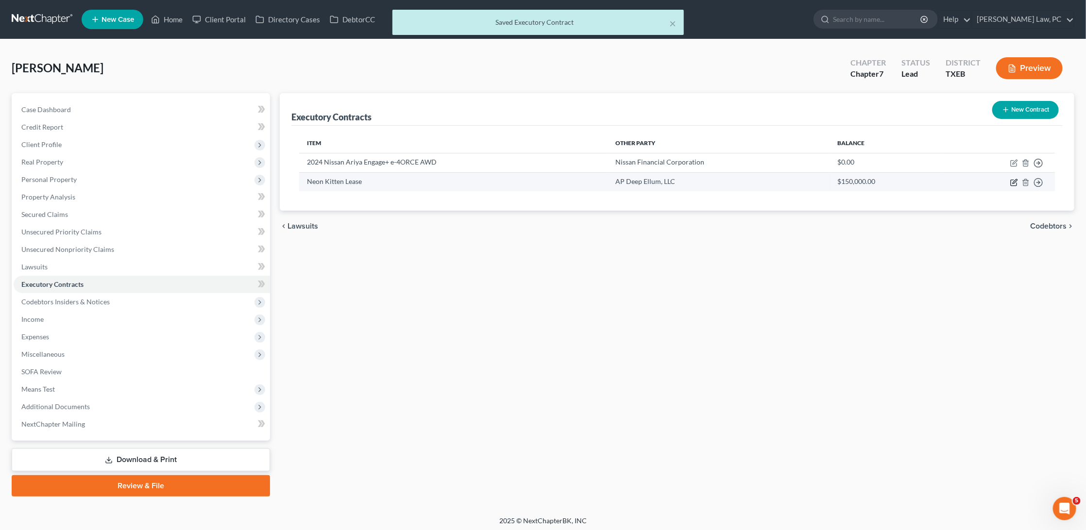
select select "0"
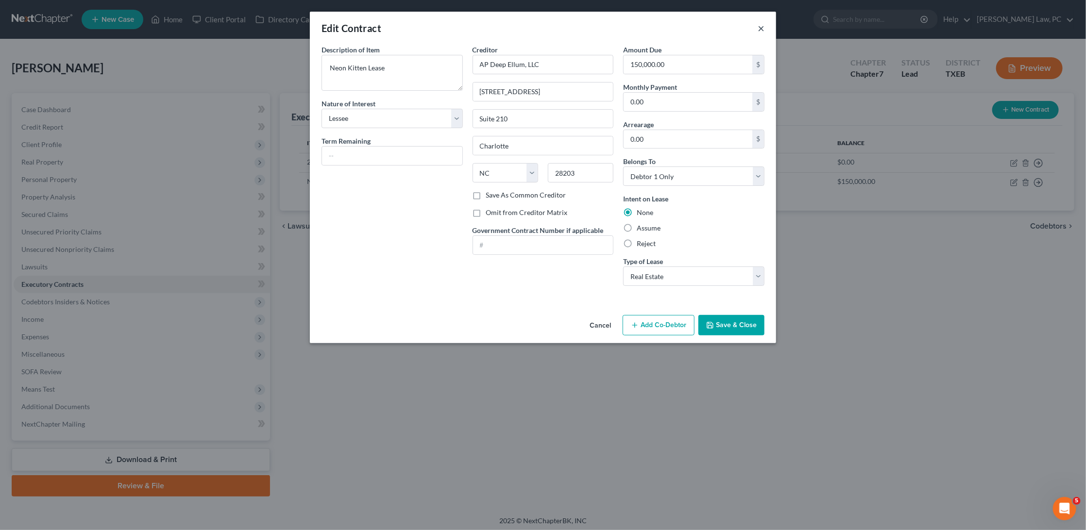
click at [760, 28] on button "×" at bounding box center [761, 28] width 7 height 12
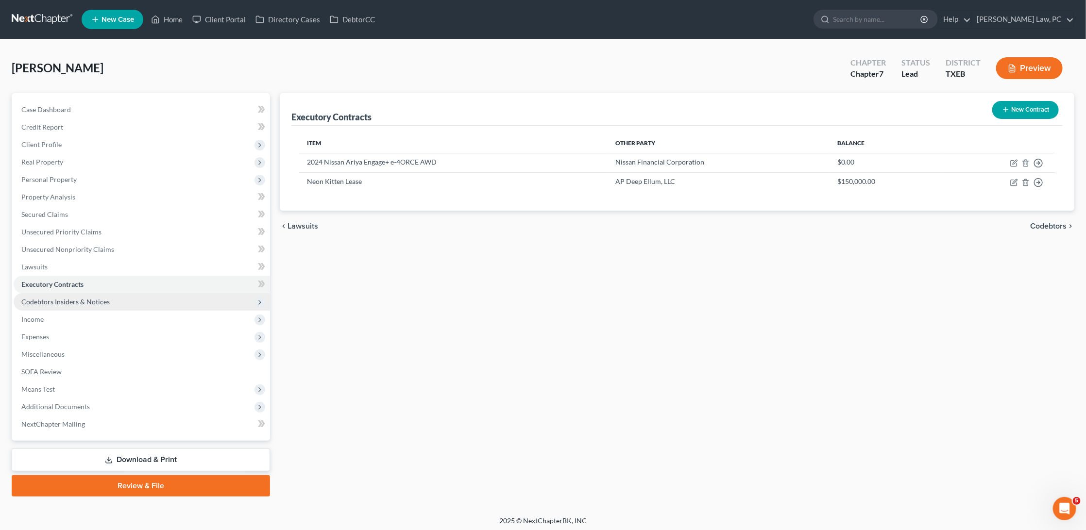
click at [104, 298] on span "Codebtors Insiders & Notices" at bounding box center [65, 302] width 88 height 8
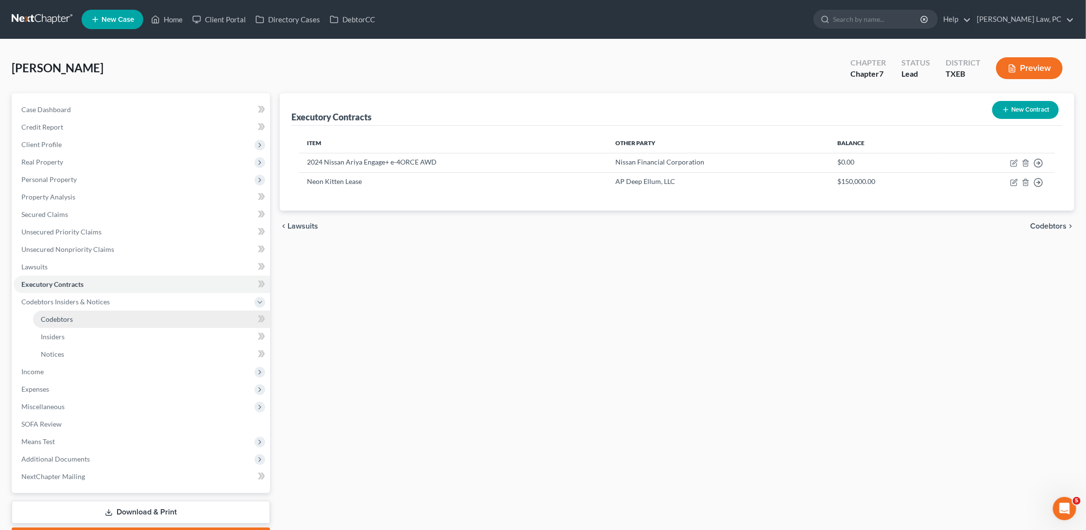
click at [98, 313] on link "Codebtors" at bounding box center [151, 319] width 237 height 17
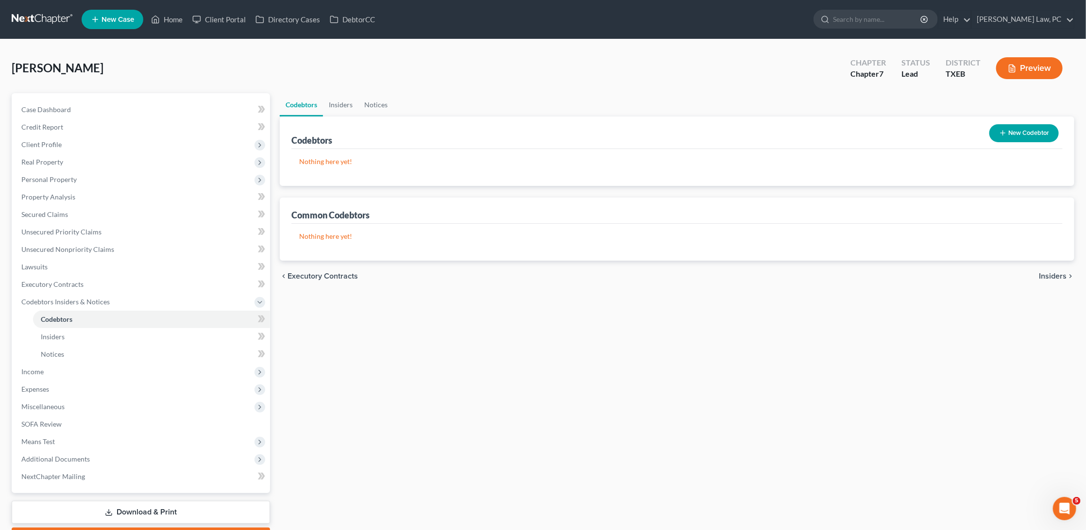
click at [1030, 135] on button "New Codebtor" at bounding box center [1024, 133] width 69 height 18
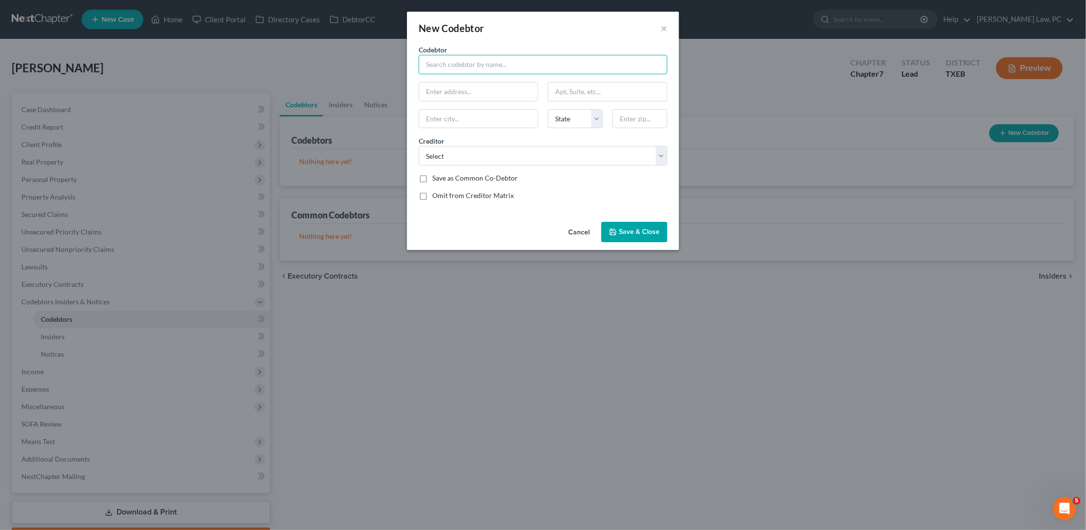
click at [556, 66] on input "text" at bounding box center [543, 64] width 249 height 19
click at [660, 28] on div "New Codebtor ×" at bounding box center [543, 28] width 272 height 33
click at [666, 29] on button "×" at bounding box center [664, 28] width 7 height 12
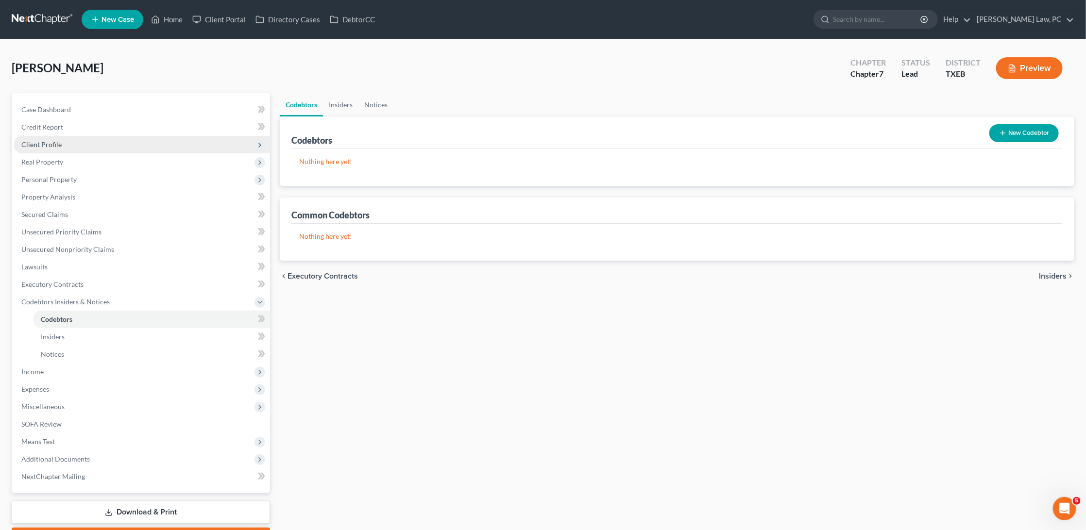
click at [43, 143] on span "Client Profile" at bounding box center [41, 144] width 40 height 8
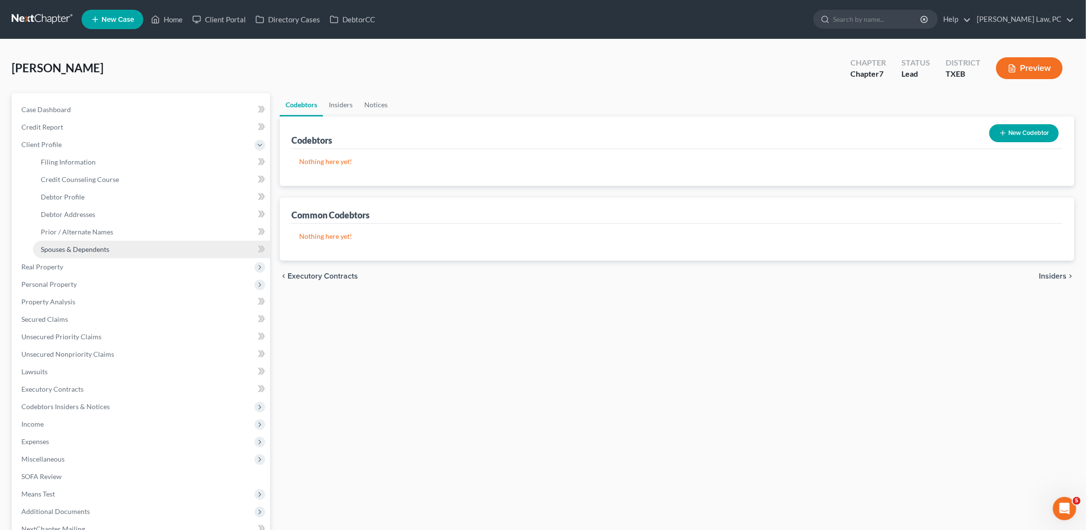
click at [76, 245] on span "Spouses & Dependents" at bounding box center [75, 249] width 68 height 8
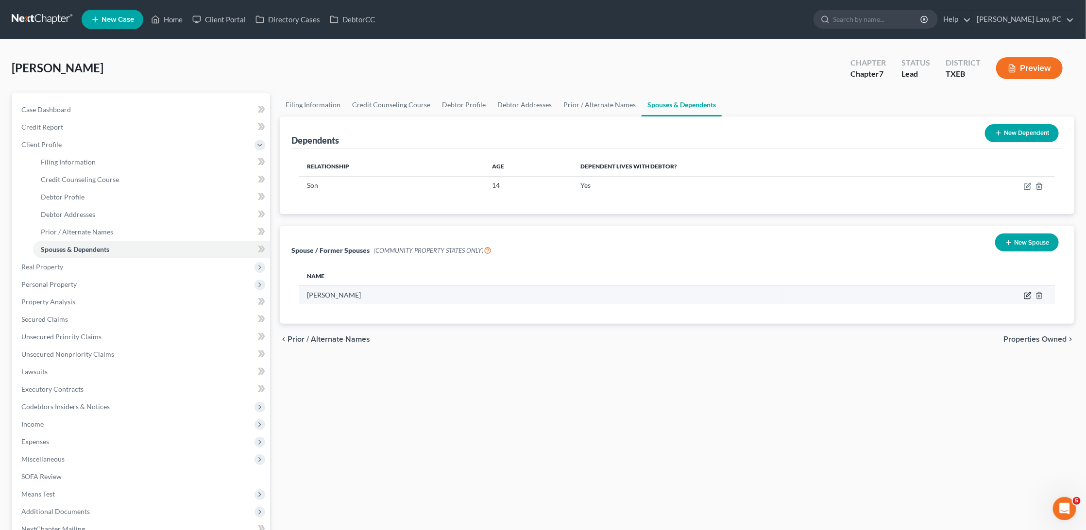
click at [1028, 295] on icon "button" at bounding box center [1028, 296] width 8 height 8
select select "8"
select select "45"
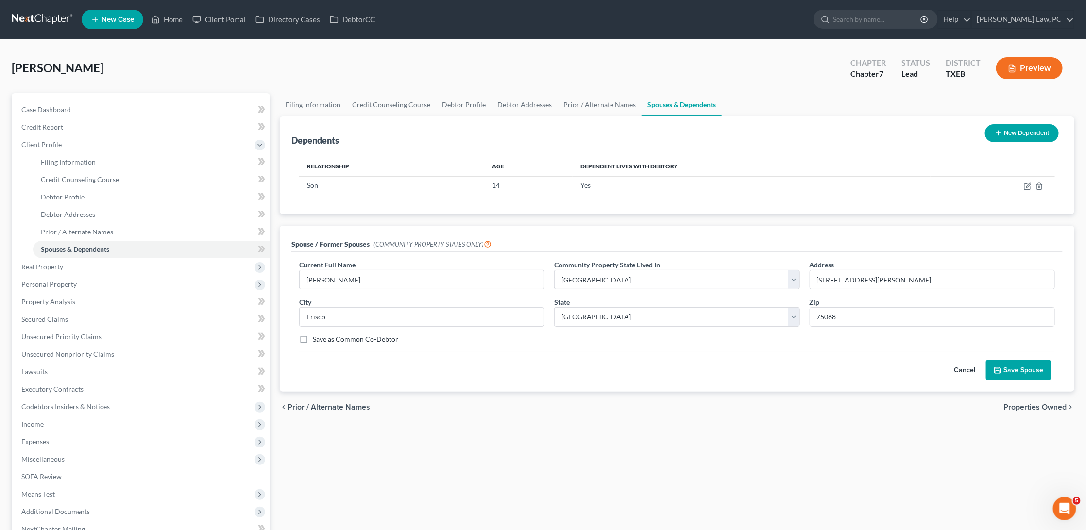
click at [313, 337] on label "Save as Common Co-Debtor" at bounding box center [355, 340] width 85 height 10
click at [317, 337] on input "Save as Common Co-Debtor" at bounding box center [320, 338] width 6 height 6
checkbox input "true"
click at [1022, 368] on button "Save Spouse" at bounding box center [1018, 370] width 65 height 20
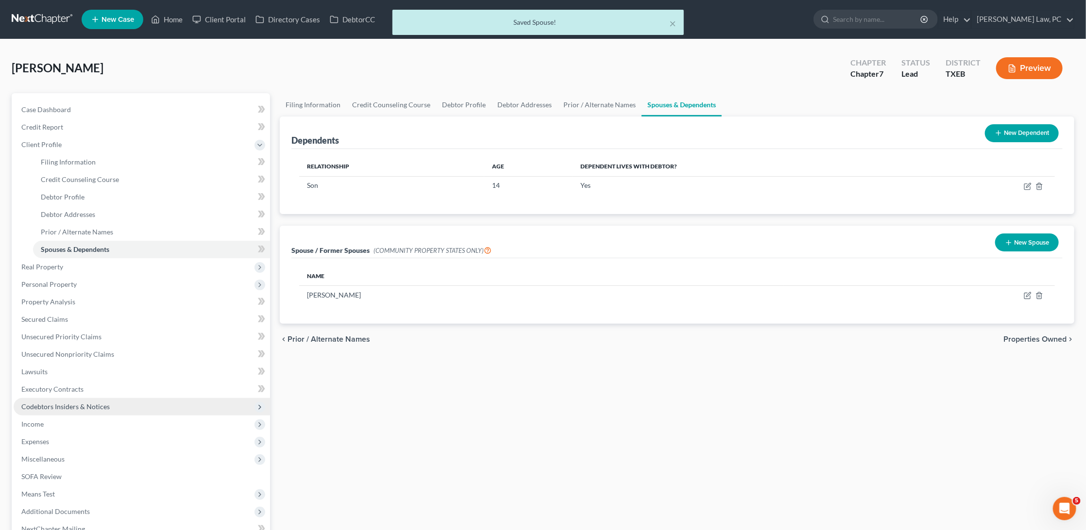
click at [91, 398] on span "Codebtors Insiders & Notices" at bounding box center [142, 406] width 256 height 17
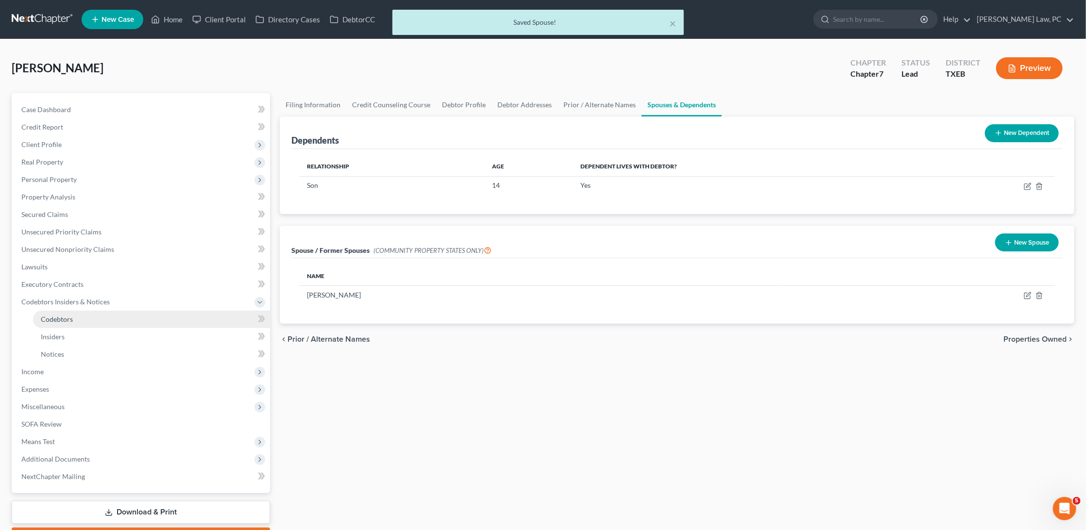
click at [88, 312] on link "Codebtors" at bounding box center [151, 319] width 237 height 17
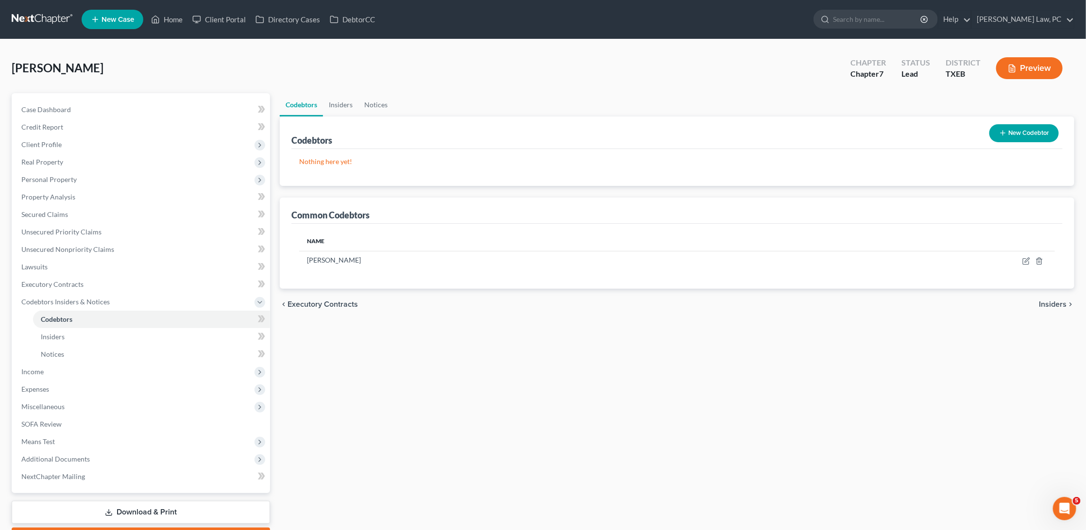
click at [1024, 127] on button "New Codebtor" at bounding box center [1024, 133] width 69 height 18
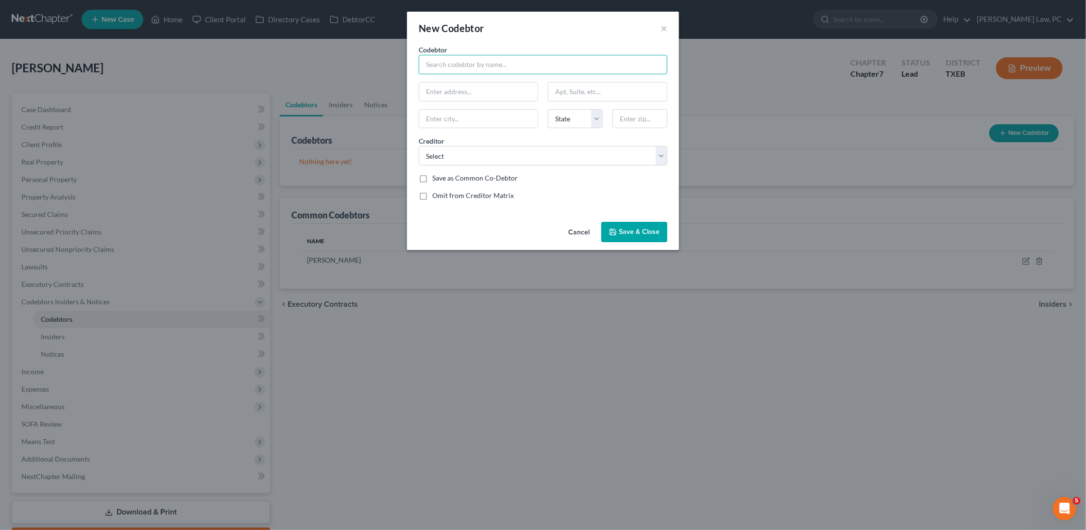
click at [589, 66] on input "text" at bounding box center [543, 64] width 249 height 19
click at [665, 30] on button "×" at bounding box center [664, 28] width 7 height 12
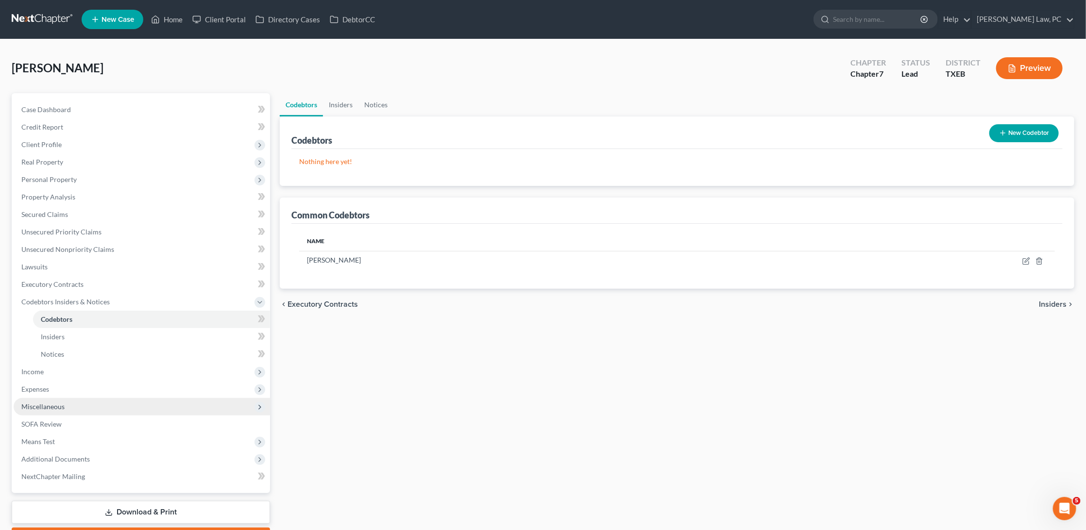
click at [48, 403] on span "Miscellaneous" at bounding box center [42, 407] width 43 height 8
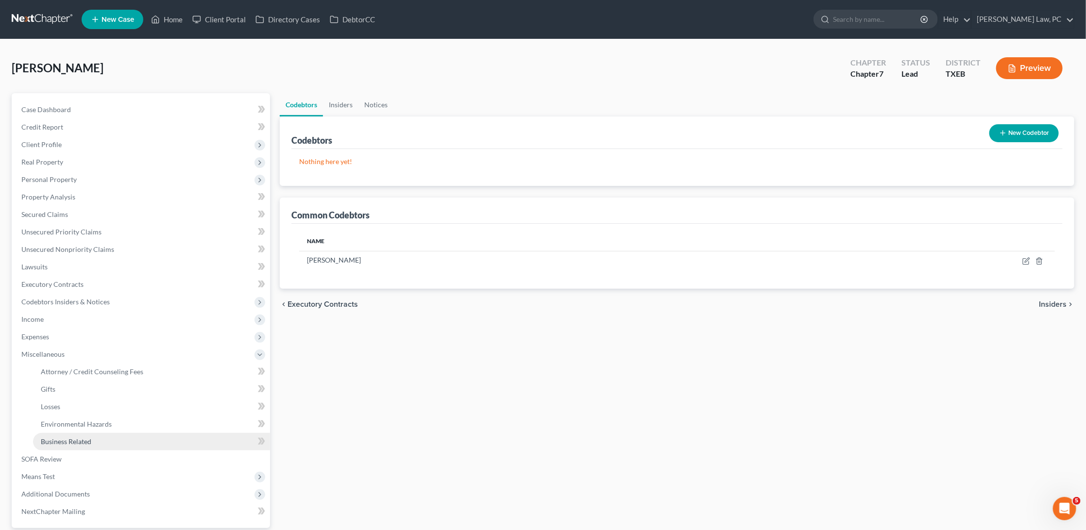
click at [56, 438] on span "Business Related" at bounding box center [66, 442] width 51 height 8
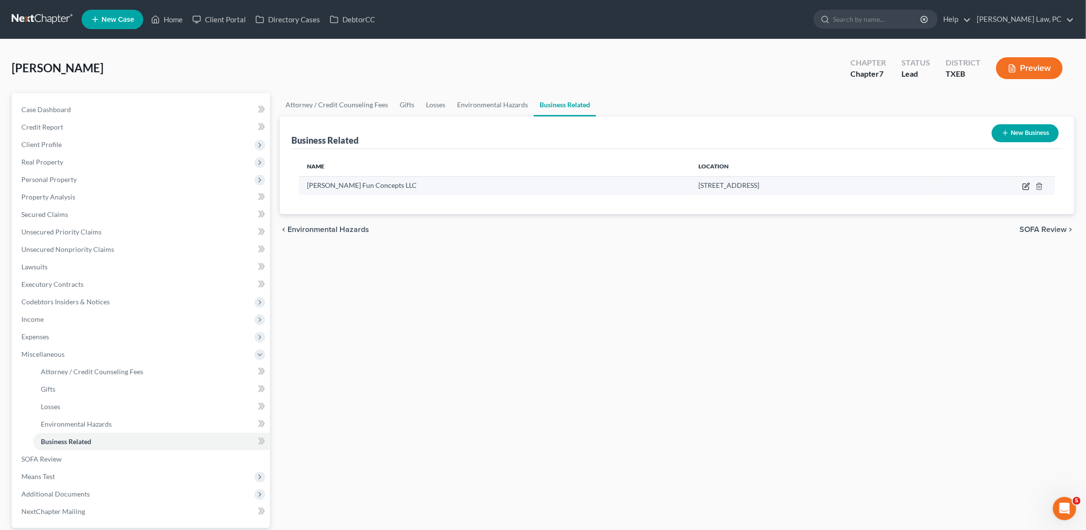
click at [1027, 184] on icon "button" at bounding box center [1027, 185] width 4 height 4
select select "member"
select select "45"
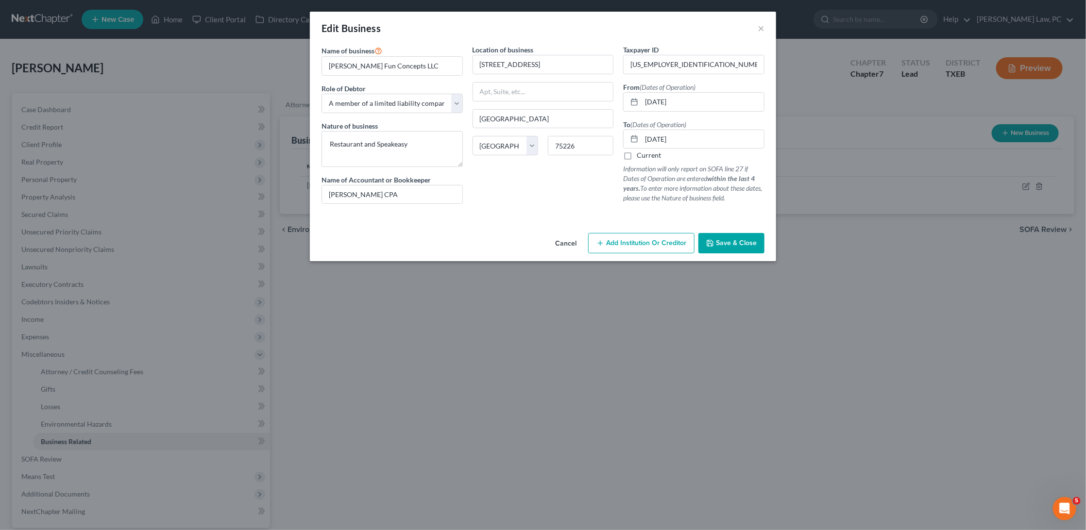
click at [730, 241] on span "Save & Close" at bounding box center [736, 243] width 41 height 8
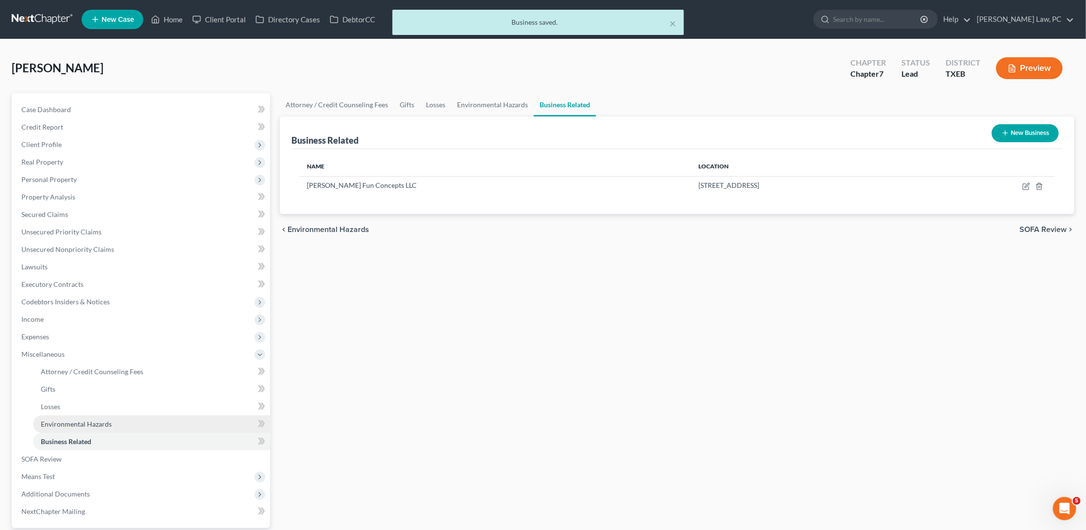
click at [62, 420] on span "Environmental Hazards" at bounding box center [76, 424] width 71 height 8
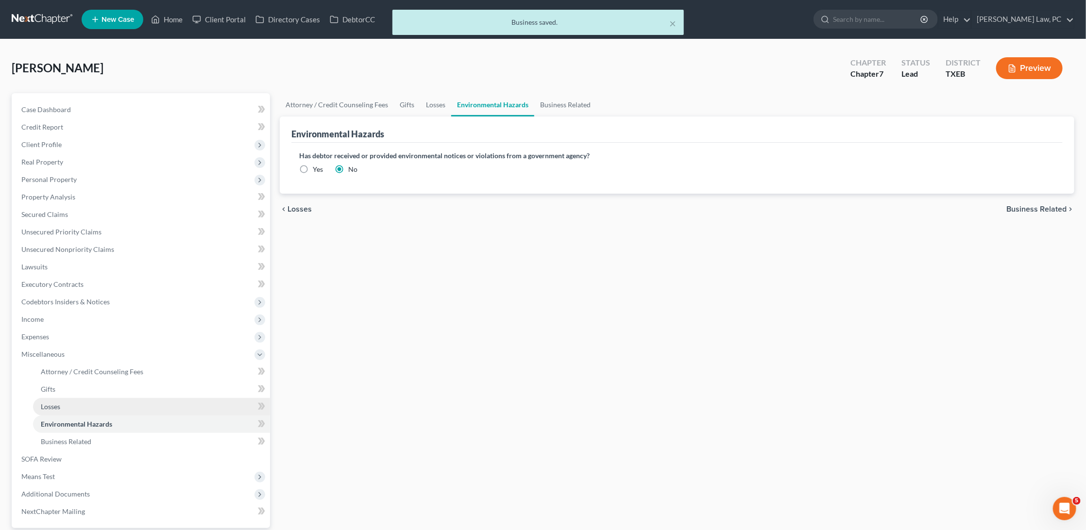
click at [65, 398] on link "Losses" at bounding box center [151, 406] width 237 height 17
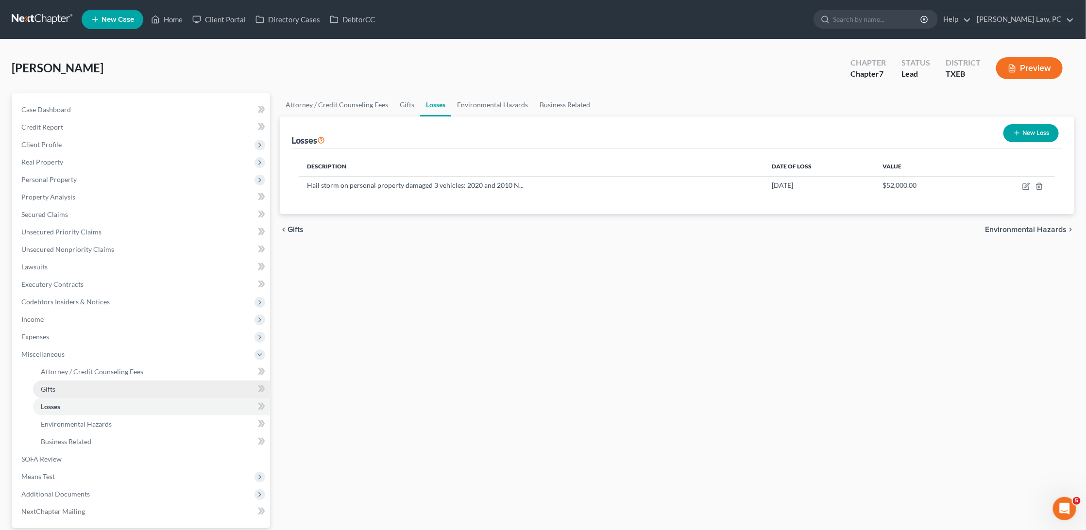
click at [62, 381] on link "Gifts" at bounding box center [151, 389] width 237 height 17
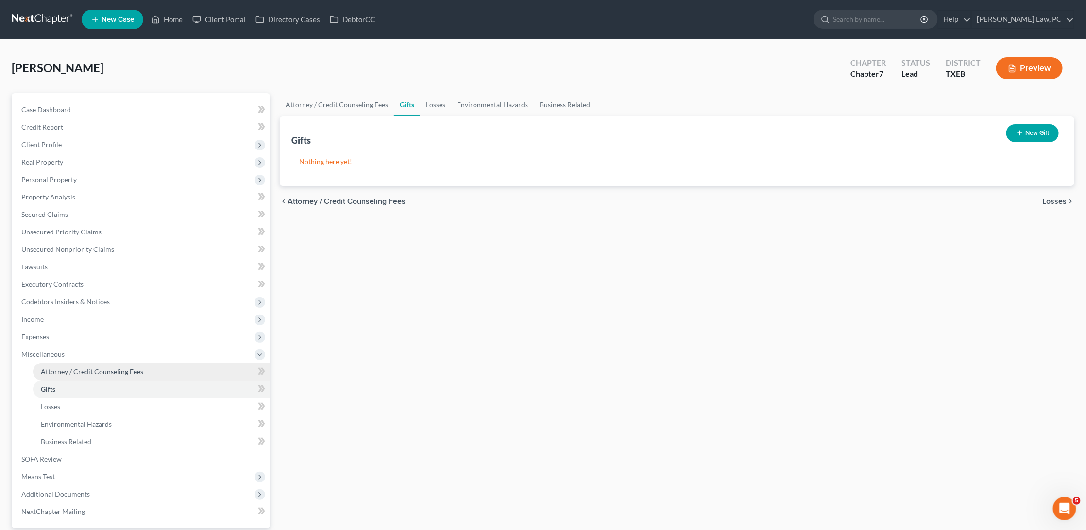
click at [71, 368] on span "Attorney / Credit Counseling Fees" at bounding box center [92, 372] width 102 height 8
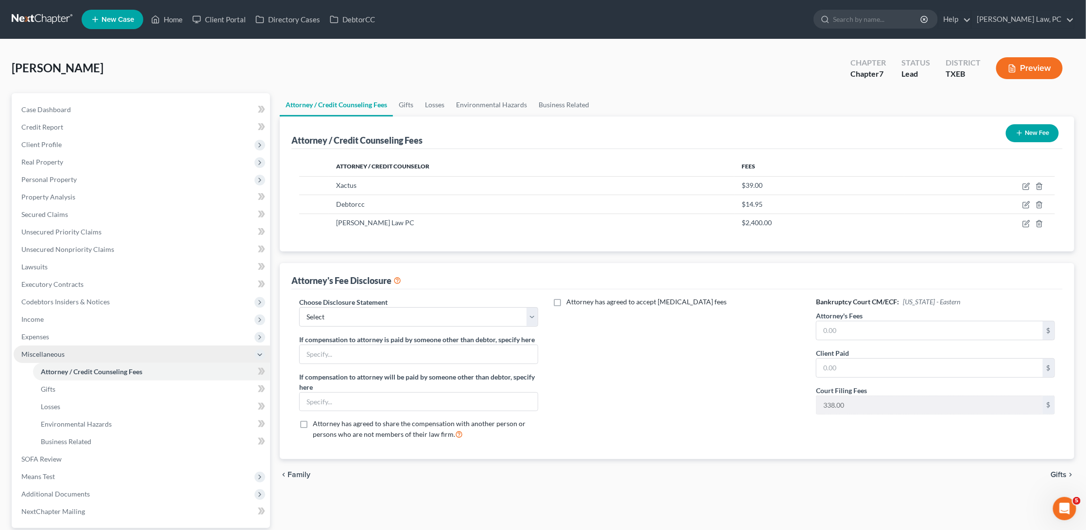
click at [70, 346] on span "Miscellaneous" at bounding box center [142, 354] width 256 height 17
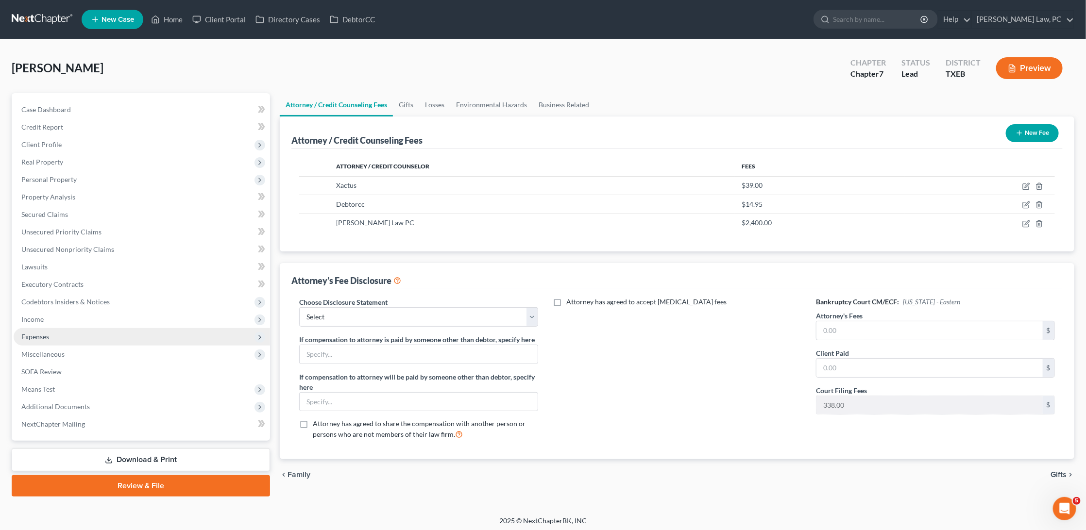
click at [70, 328] on span "Expenses" at bounding box center [142, 336] width 256 height 17
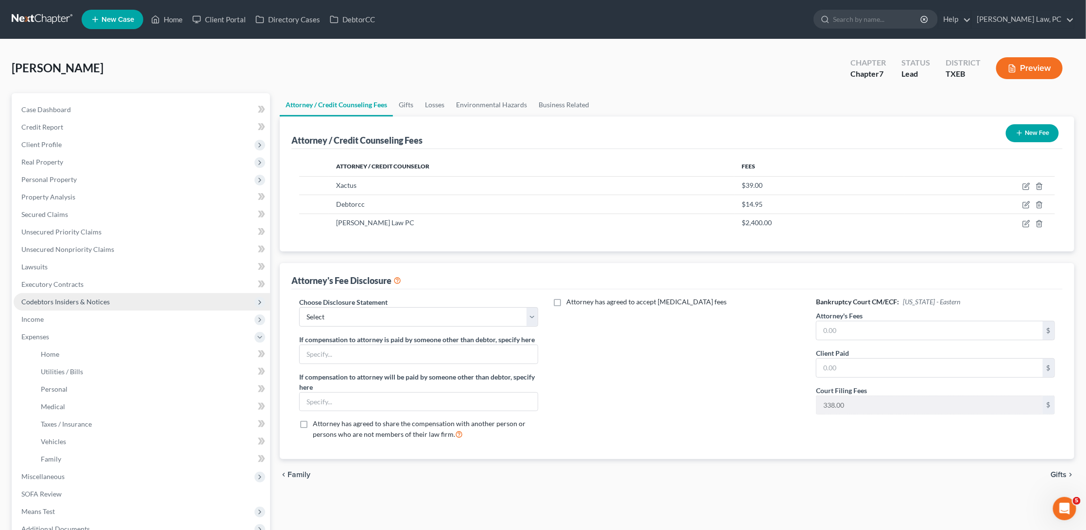
click at [101, 298] on span "Codebtors Insiders & Notices" at bounding box center [65, 302] width 88 height 8
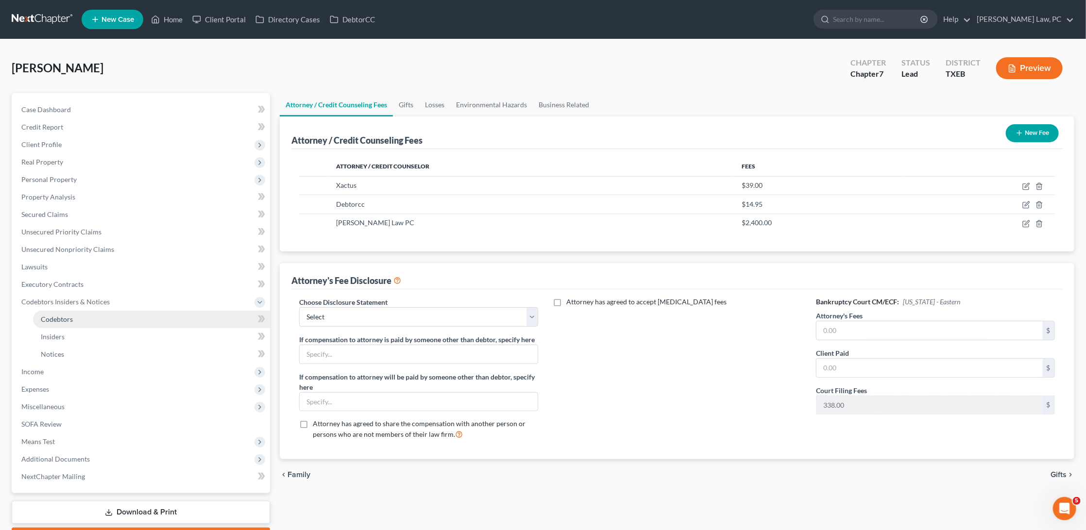
click at [101, 311] on link "Codebtors" at bounding box center [151, 319] width 237 height 17
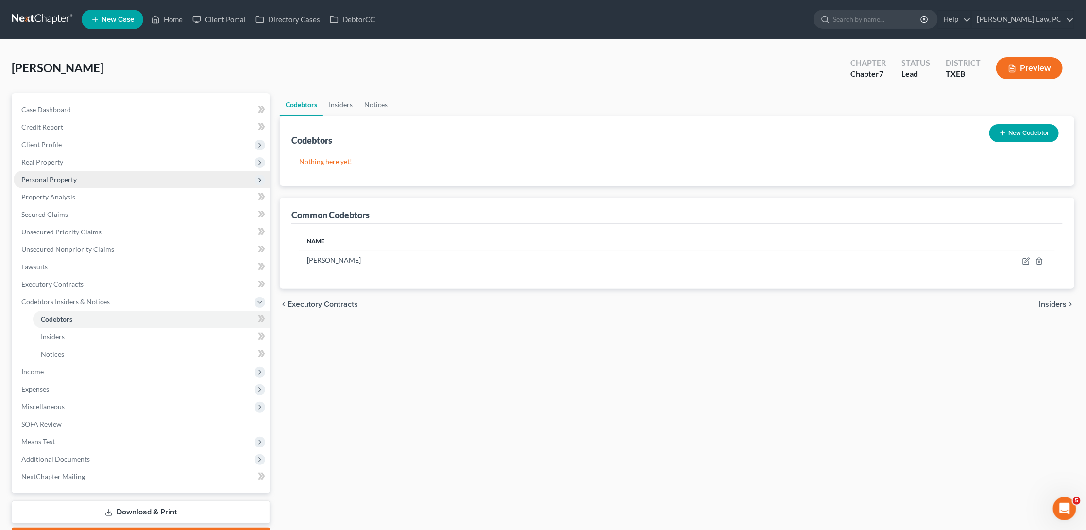
click at [91, 180] on span "Personal Property" at bounding box center [142, 179] width 256 height 17
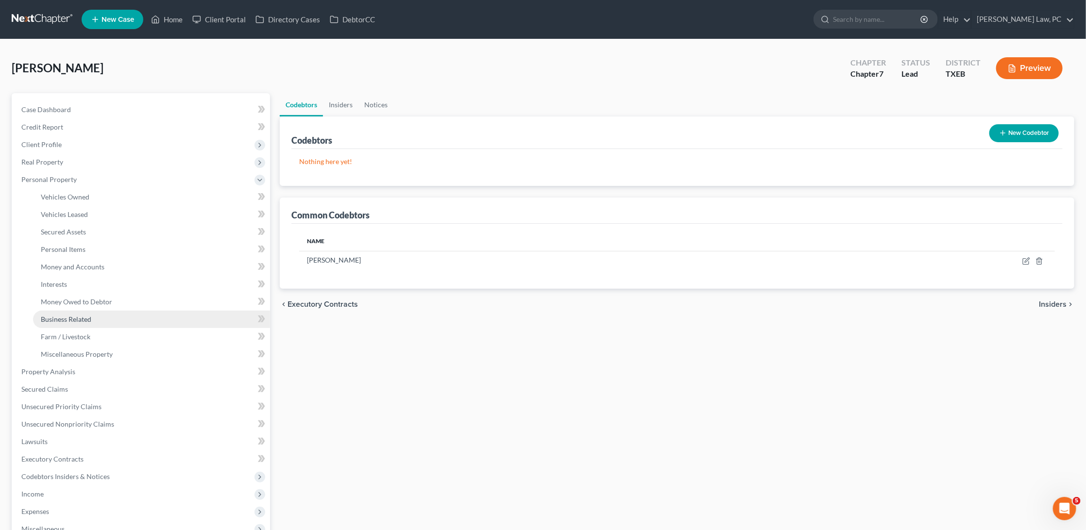
click at [77, 315] on span "Business Related" at bounding box center [66, 319] width 51 height 8
